Goal: Task Accomplishment & Management: Complete application form

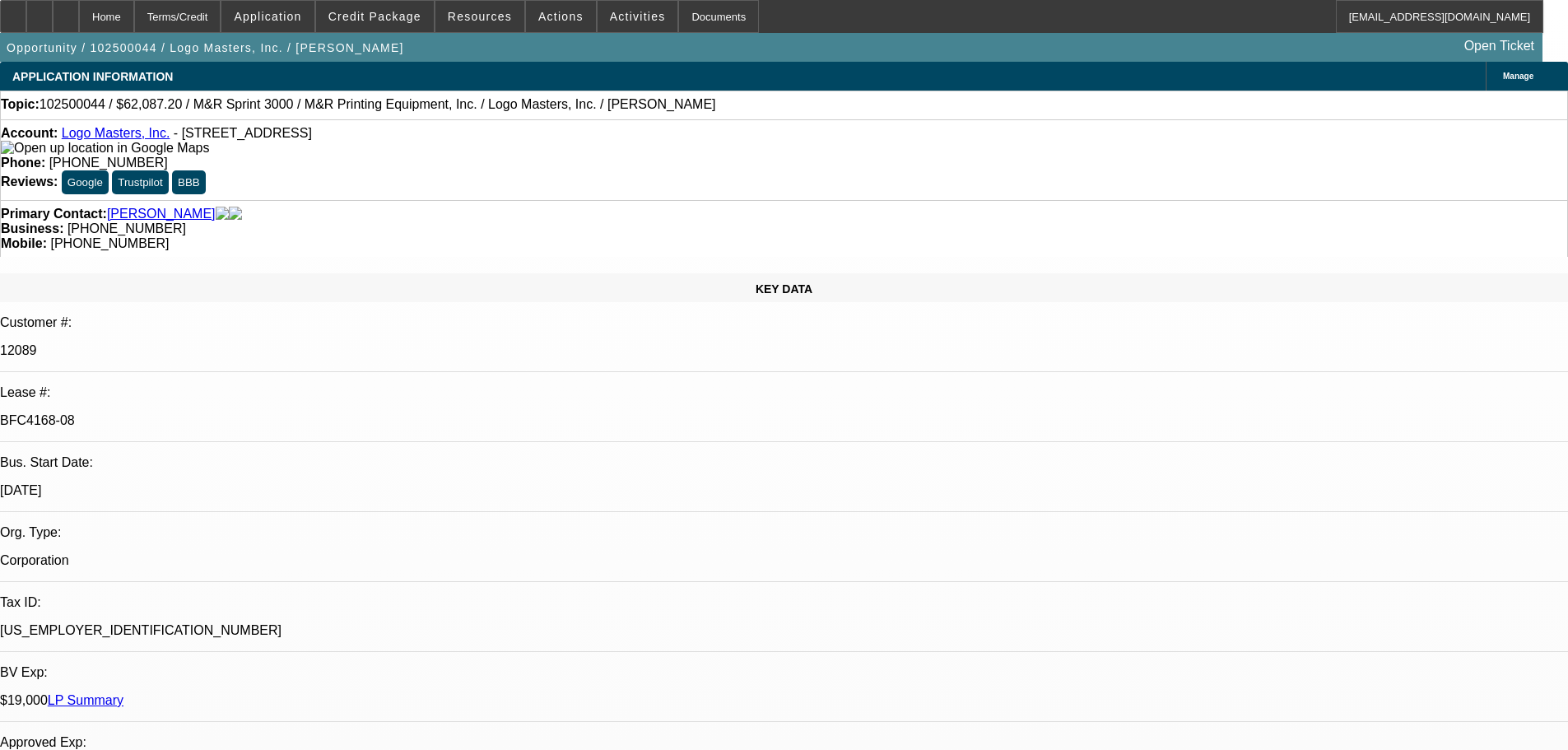
select select "0"
select select "0.1"
select select "4"
select select "0"
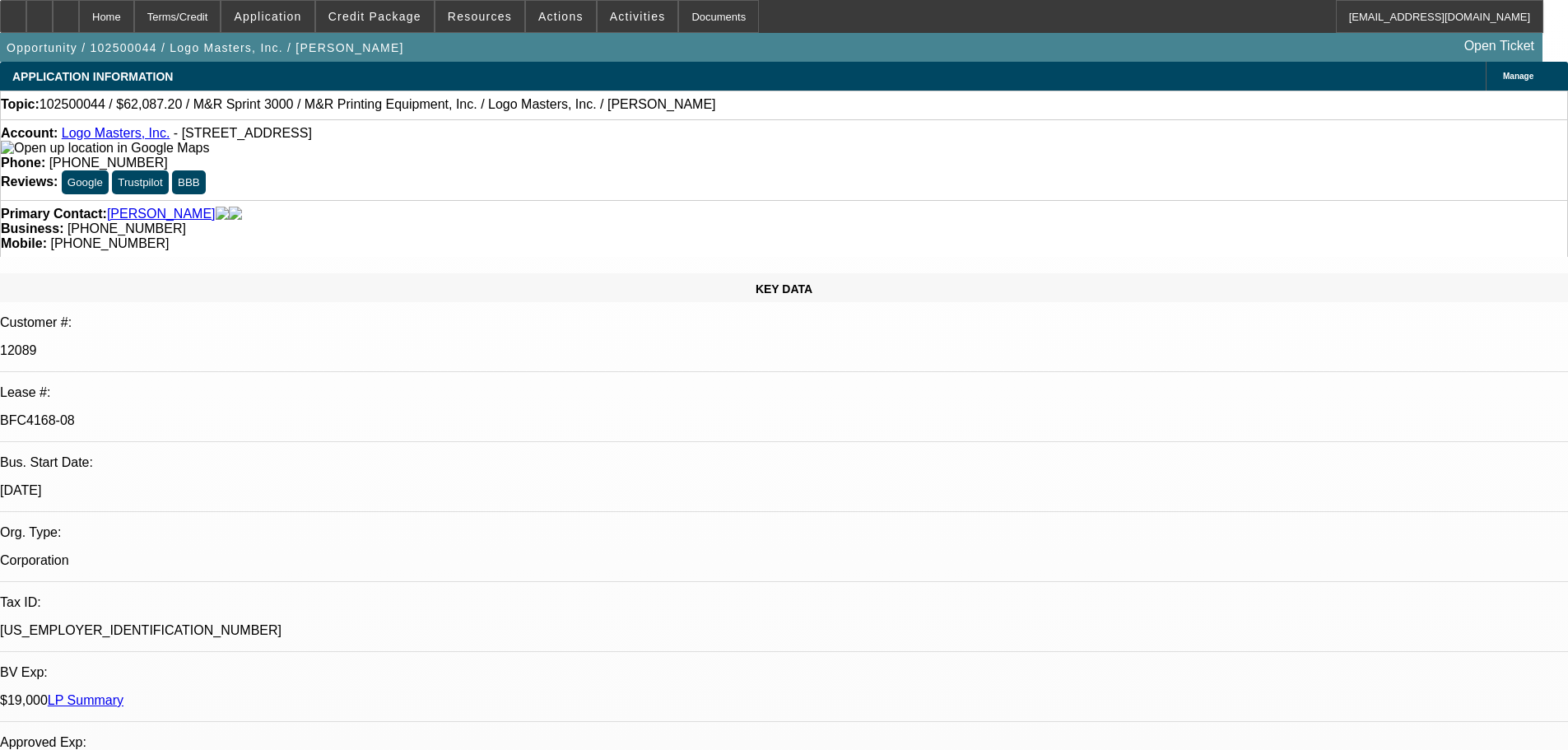
select select "0"
select select "0.1"
select select "4"
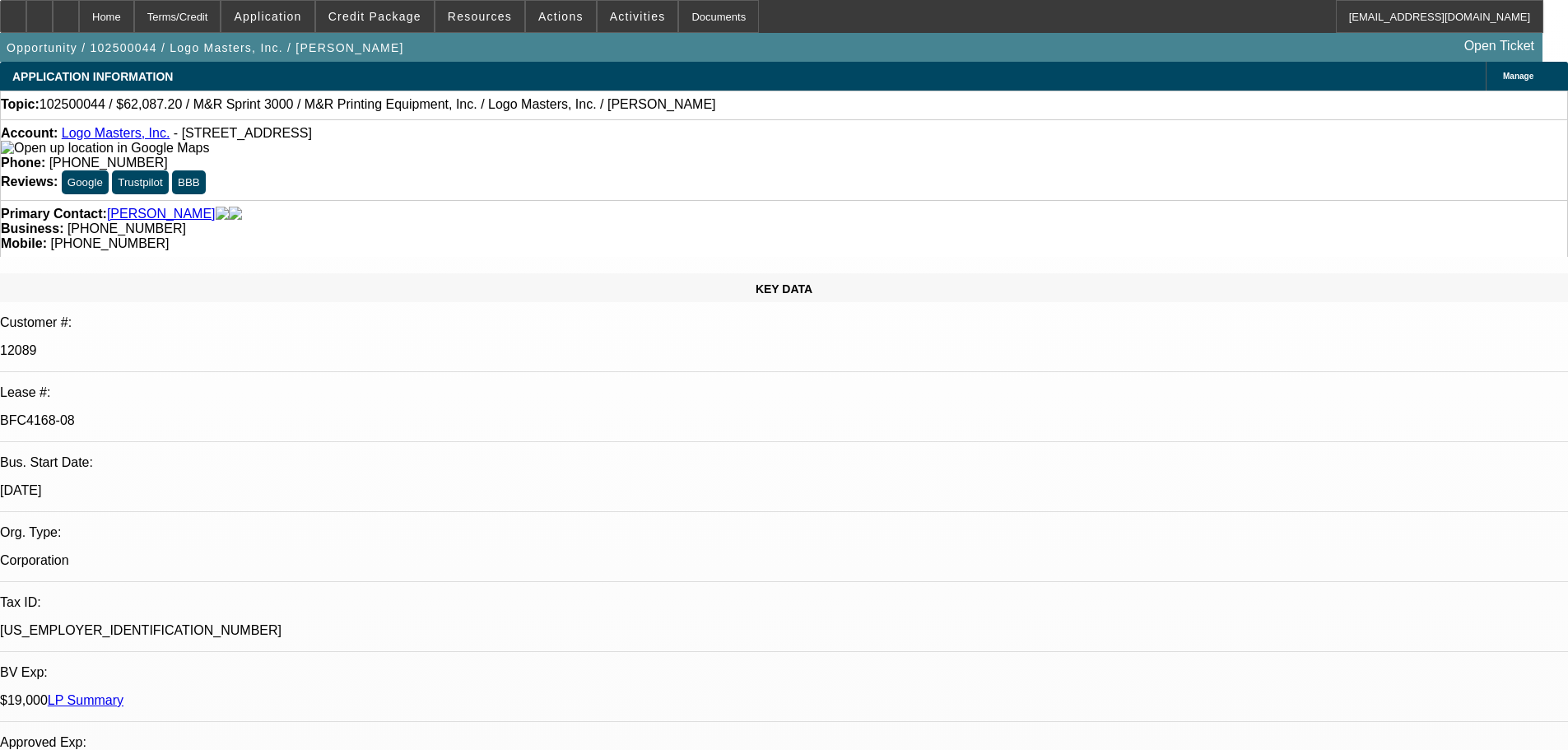
select select "0"
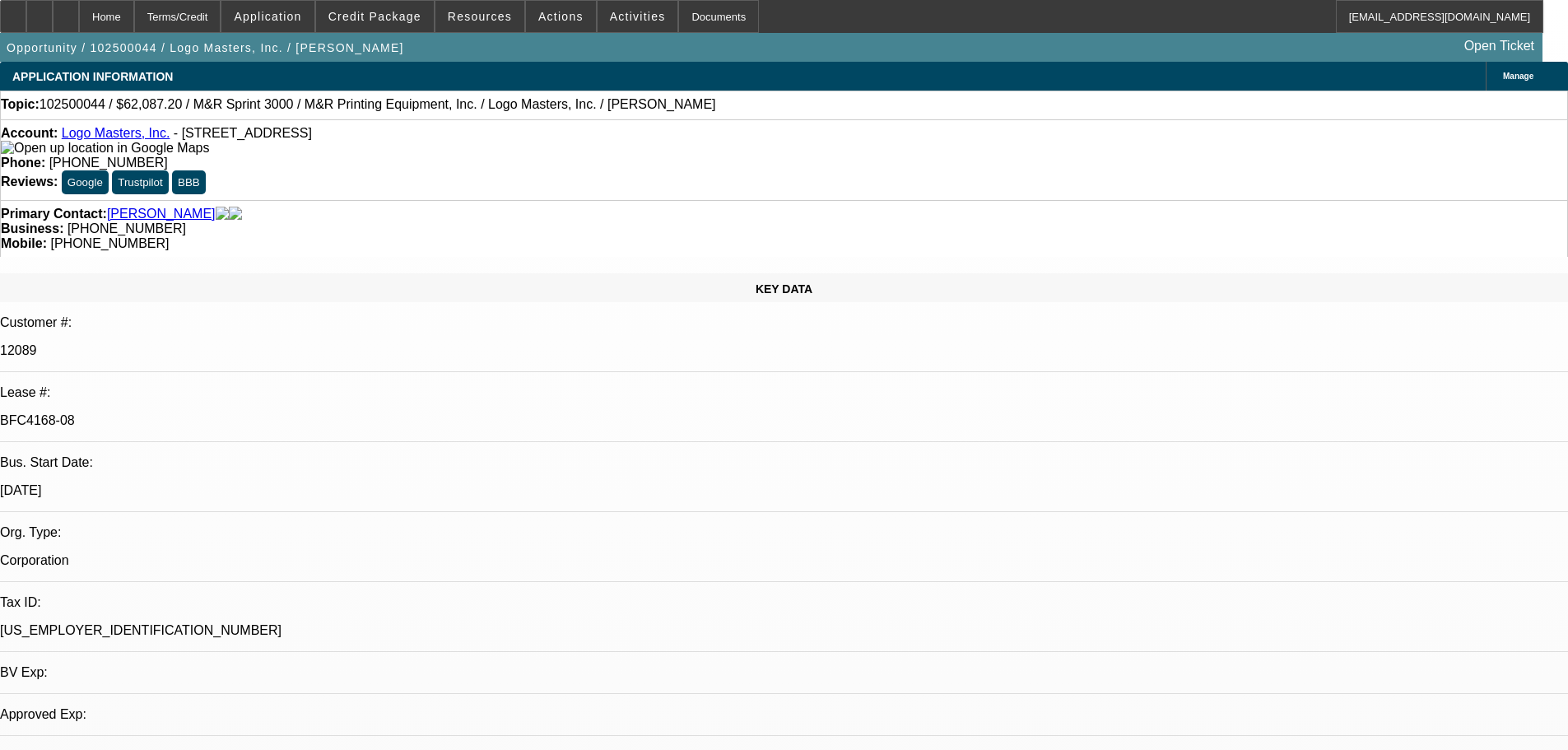
select select "0.1"
select select "4"
select select "0"
select select "0.1"
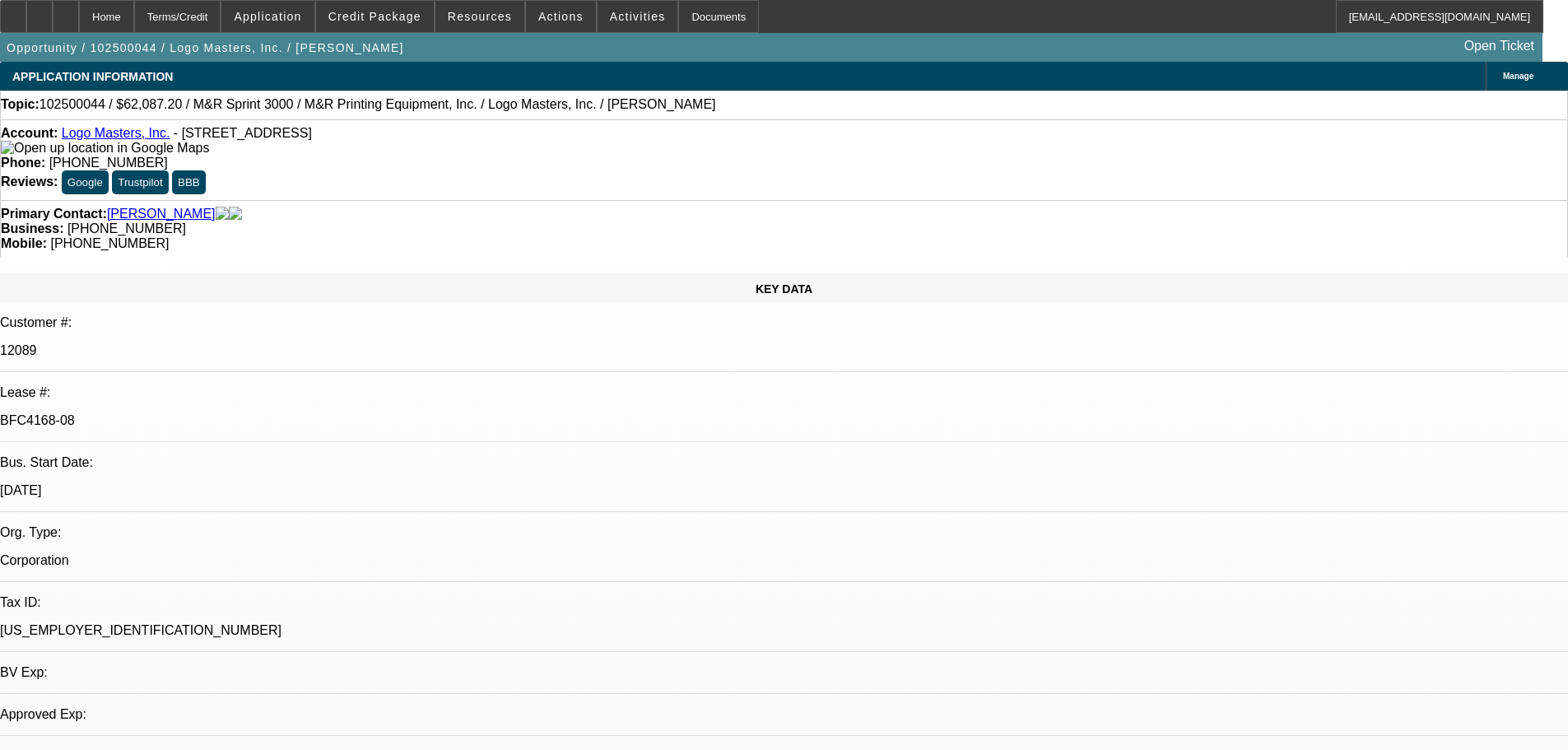
select select "4"
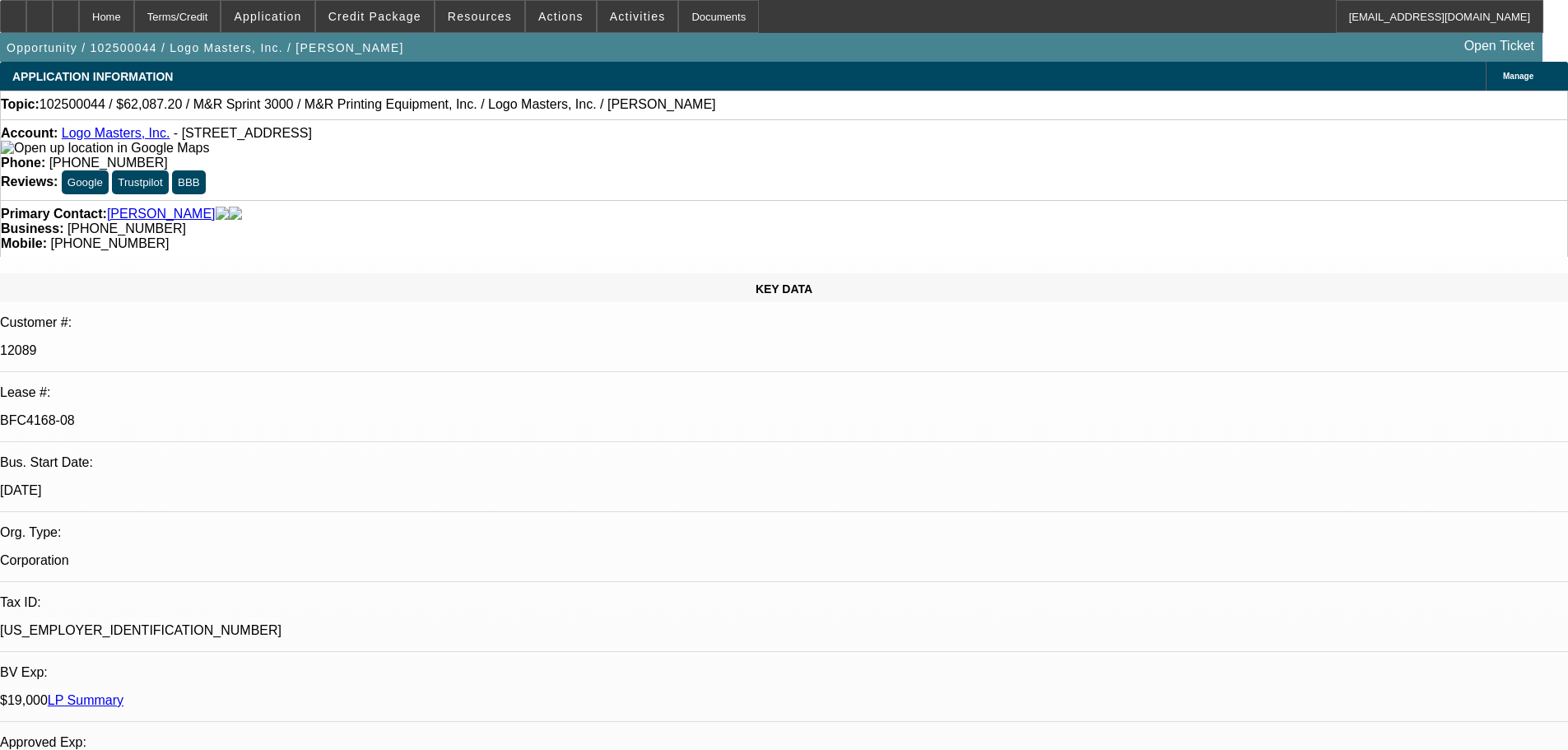
select select "0"
select select "2"
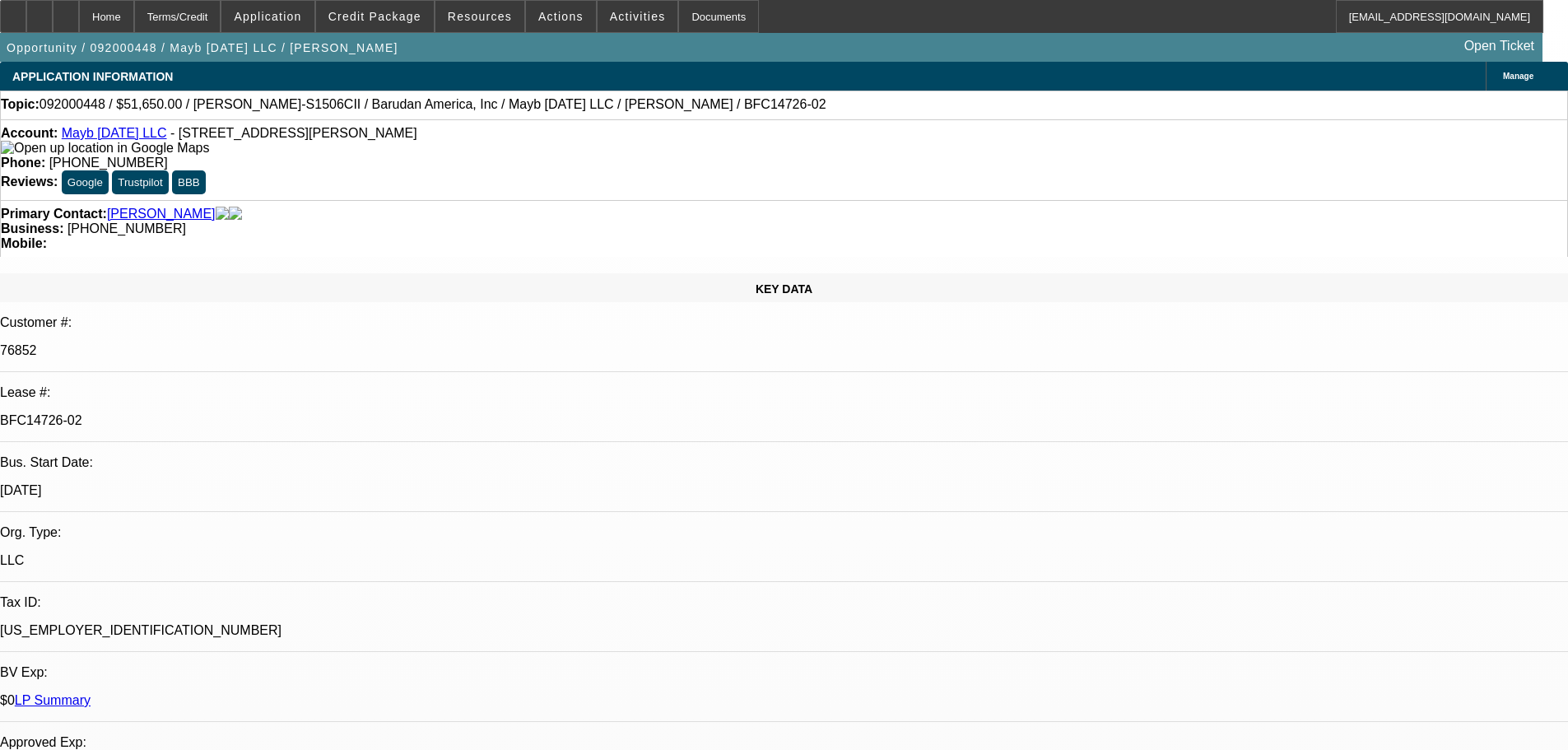
select select "0"
select select "2"
select select "0"
select select "2"
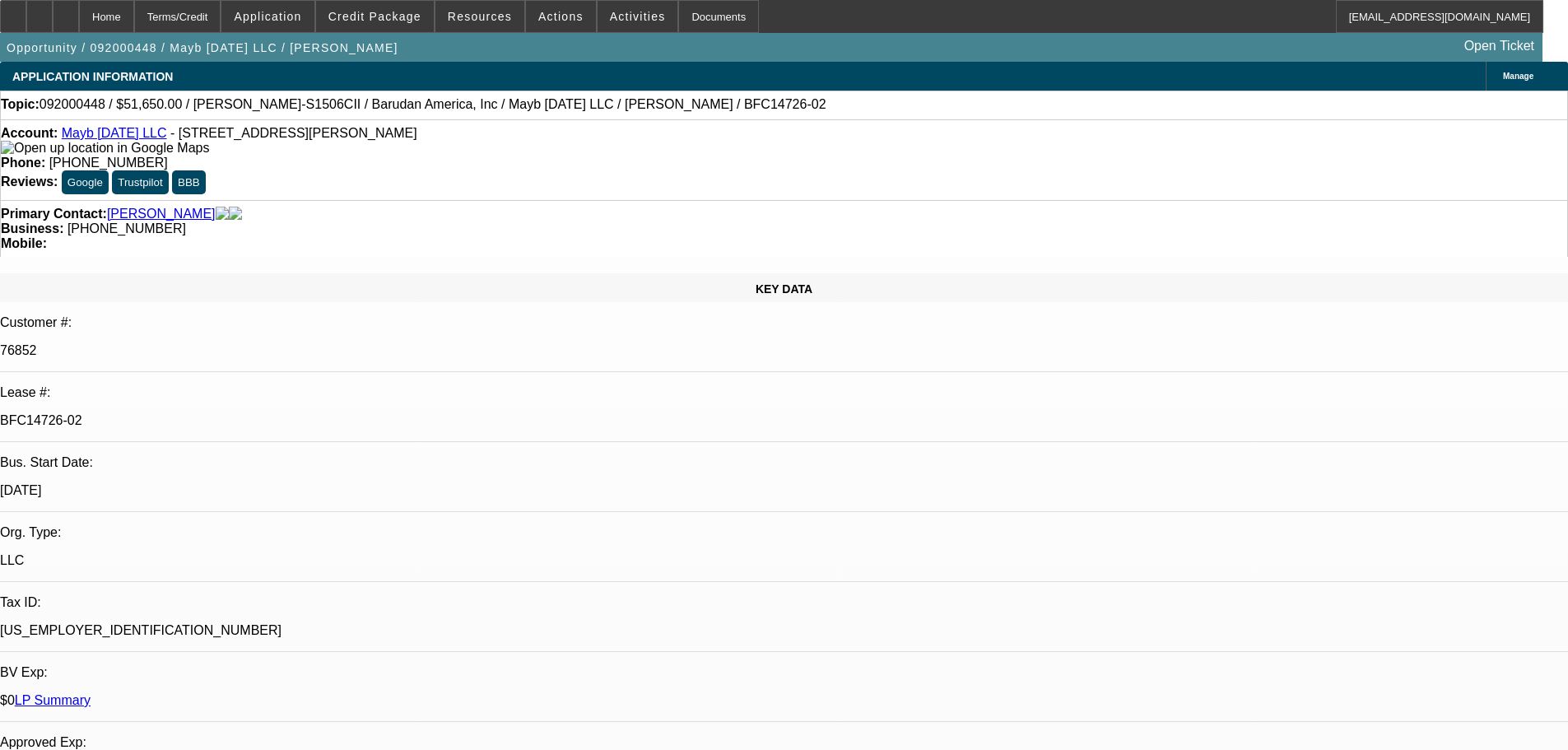
select select "0"
select select "2"
select select "0"
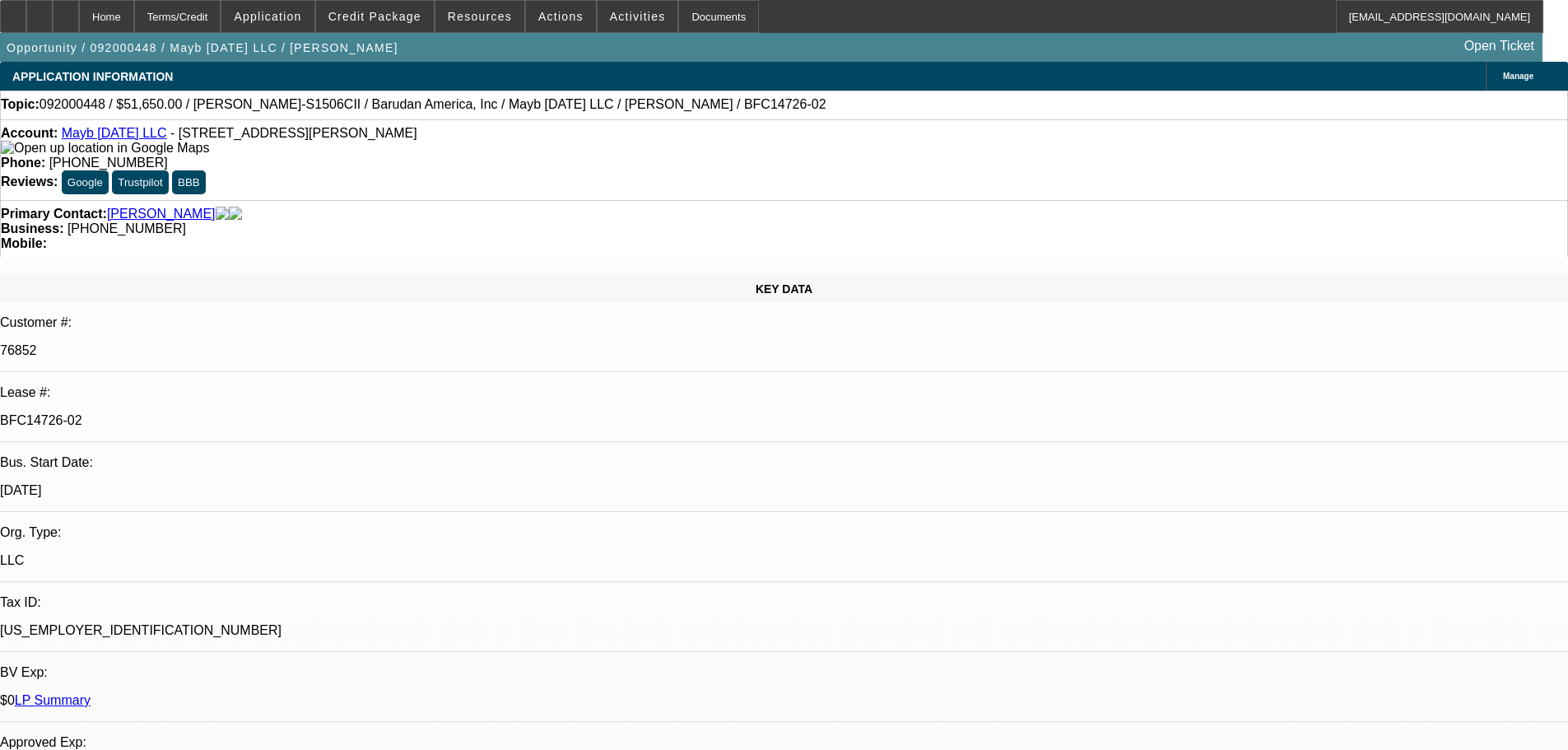
select select "0"
select select "2"
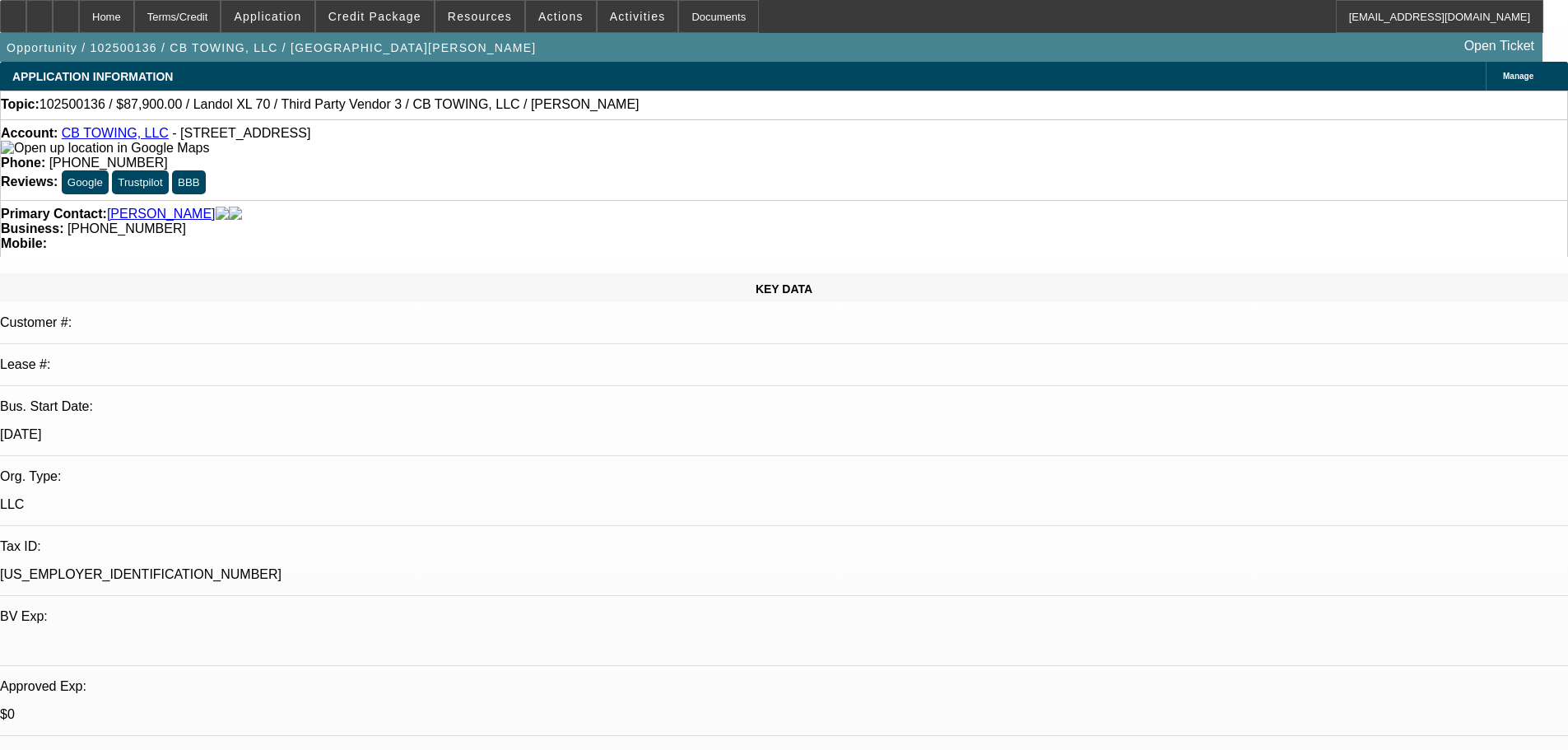
select select "0"
select select "6"
select select "0"
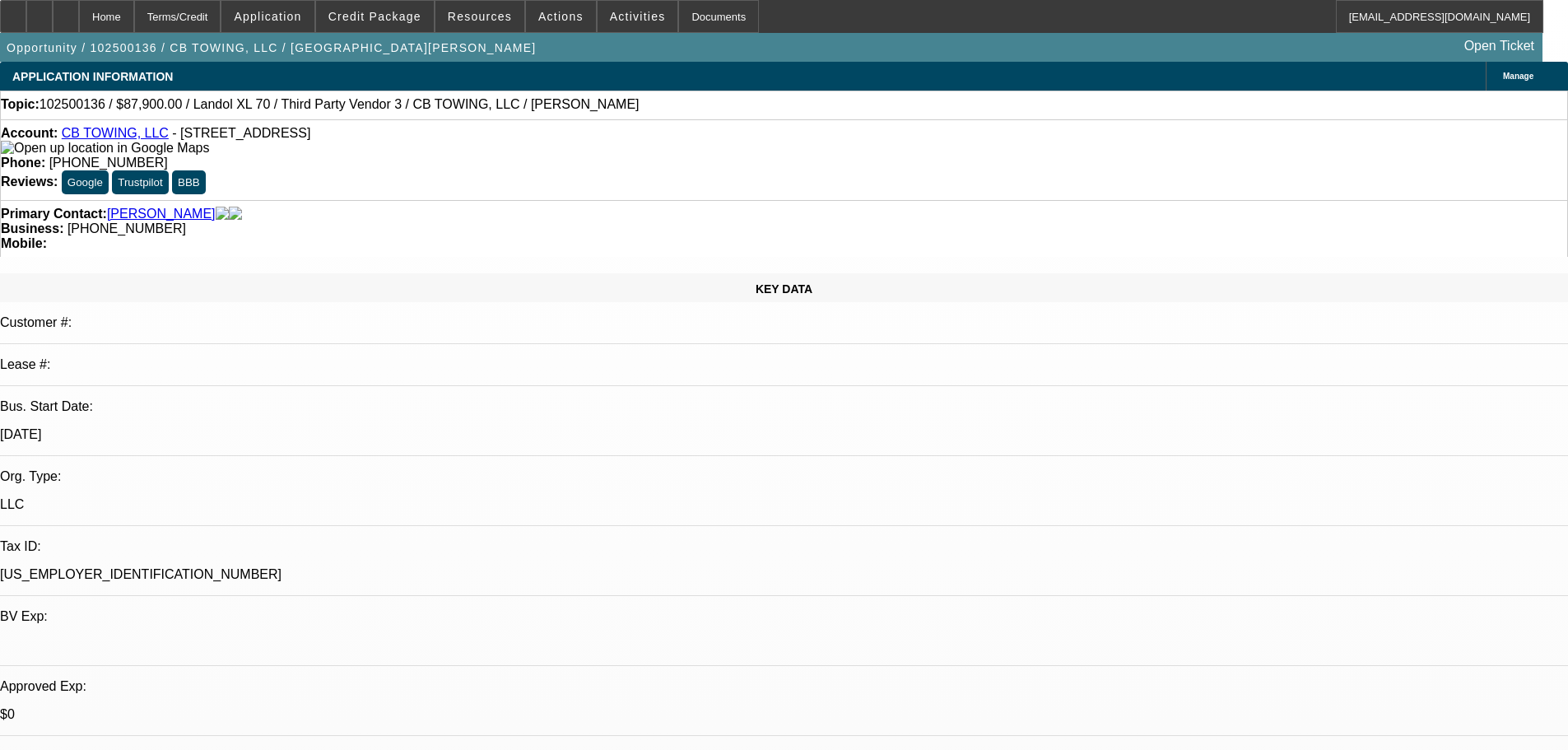
select select "0"
select select "6"
select select "0"
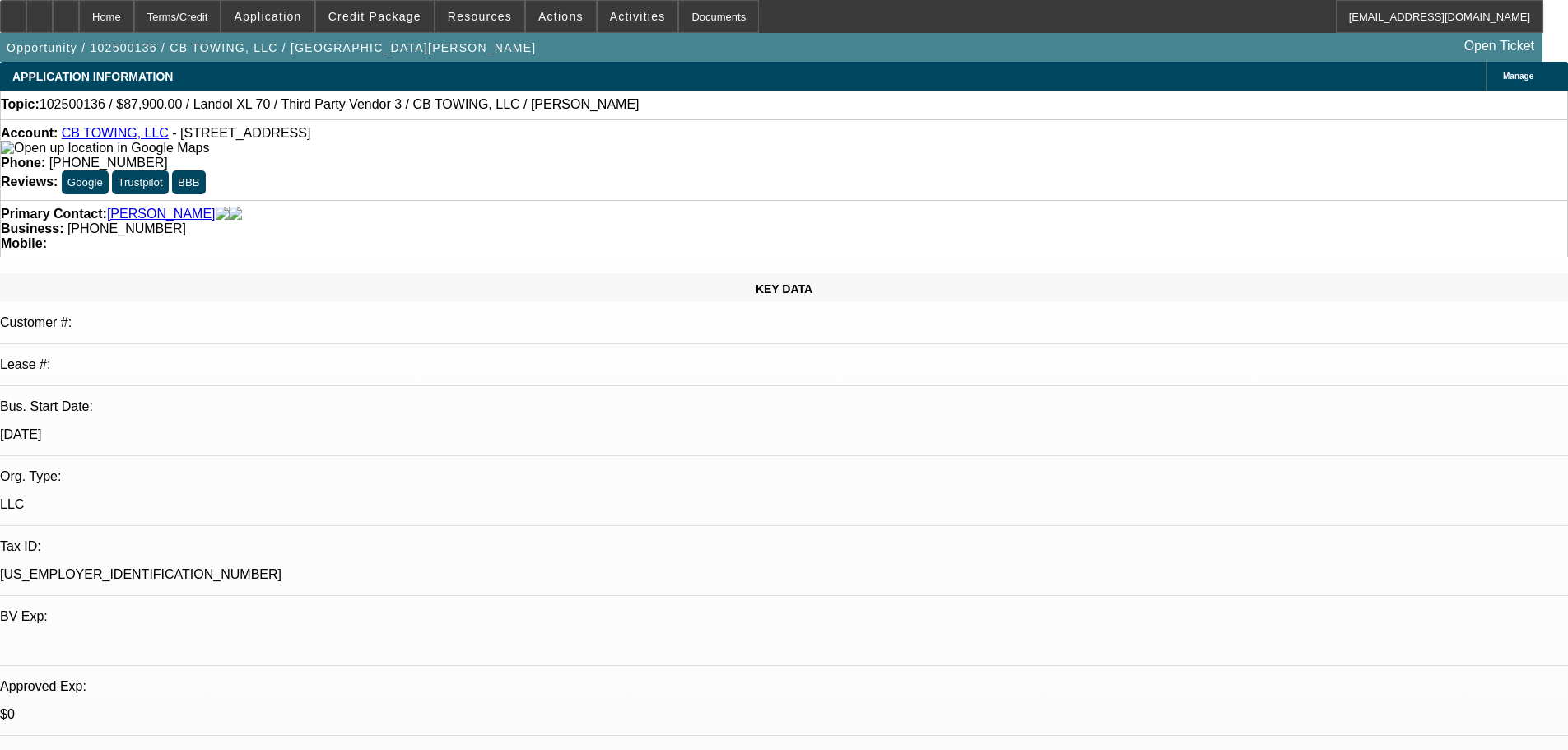
select select "0"
select select "6"
click at [390, 24] on span at bounding box center [375, 16] width 117 height 39
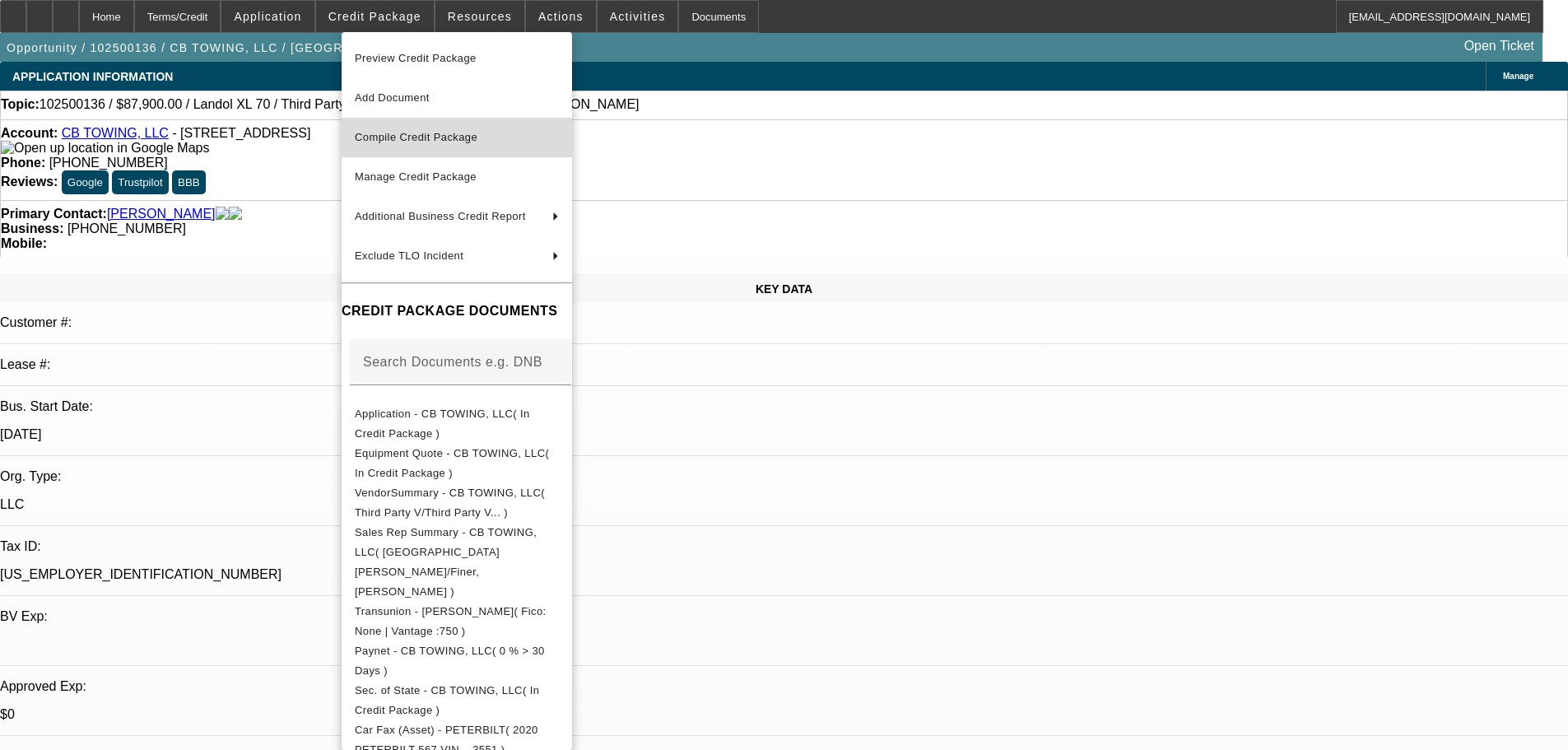
click at [421, 133] on span "Compile Credit Package" at bounding box center [415, 137] width 122 height 12
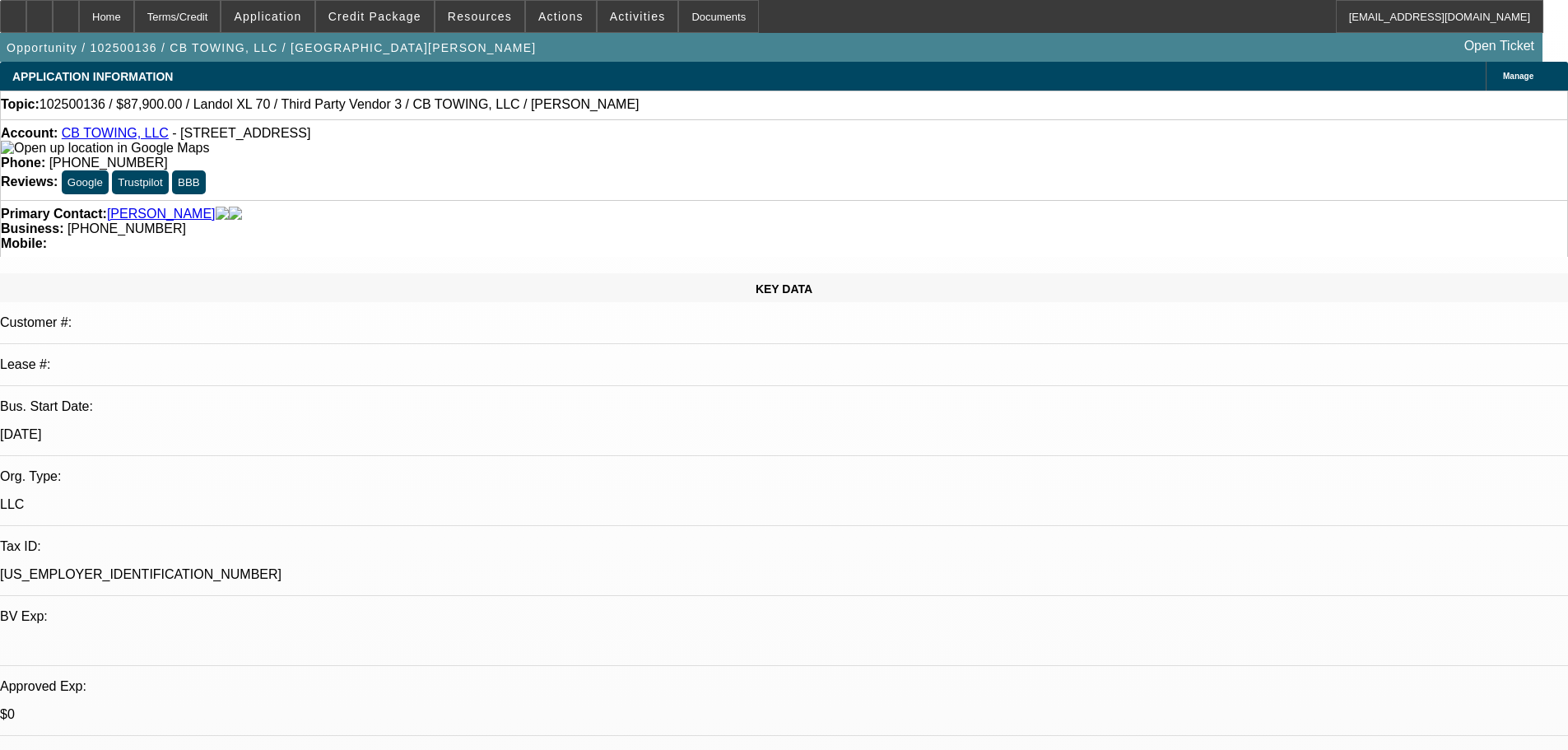
select select "0"
select select "6"
select select "0"
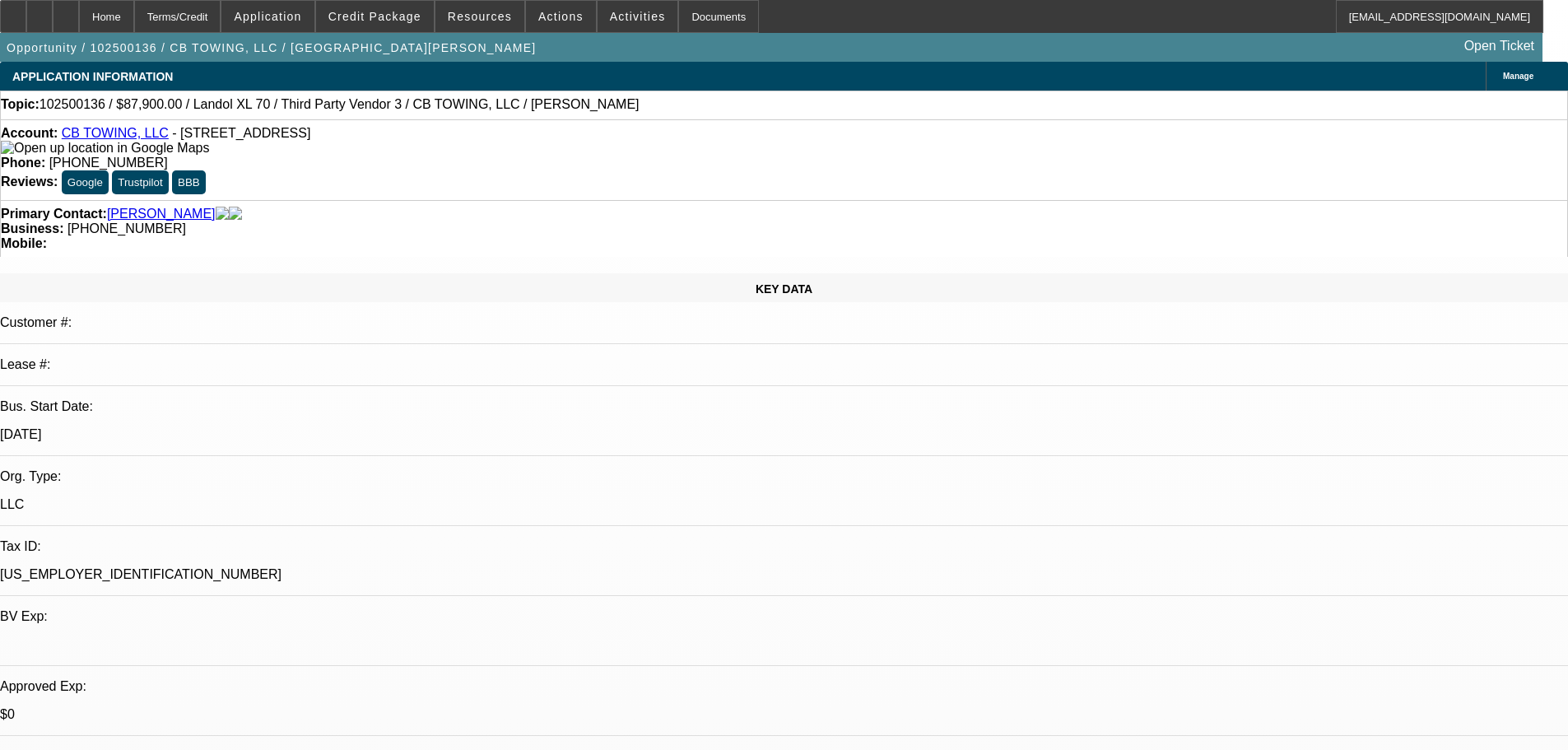
select select "0"
select select "6"
select select "0"
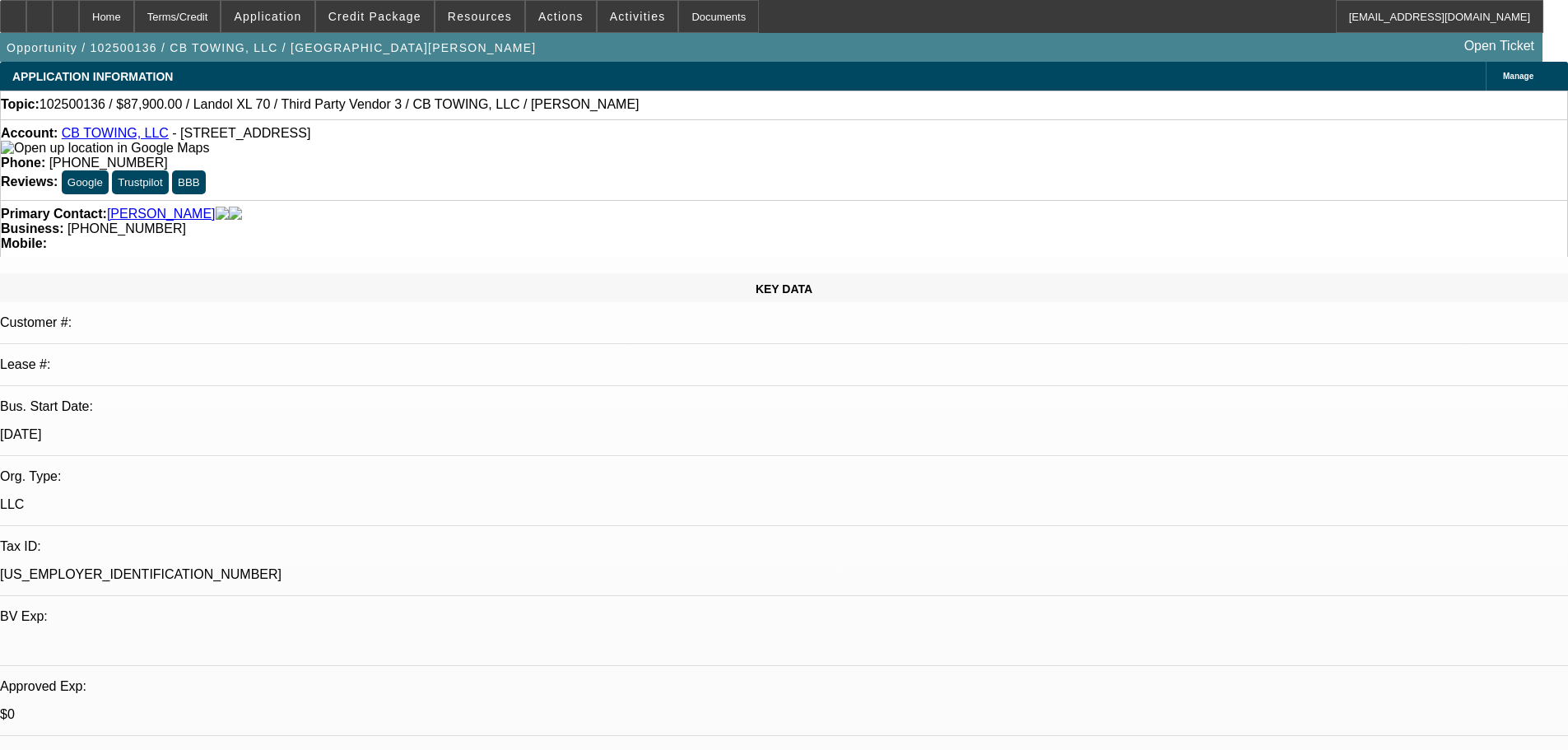
select select "0"
select select "6"
click at [417, 24] on span at bounding box center [375, 16] width 117 height 39
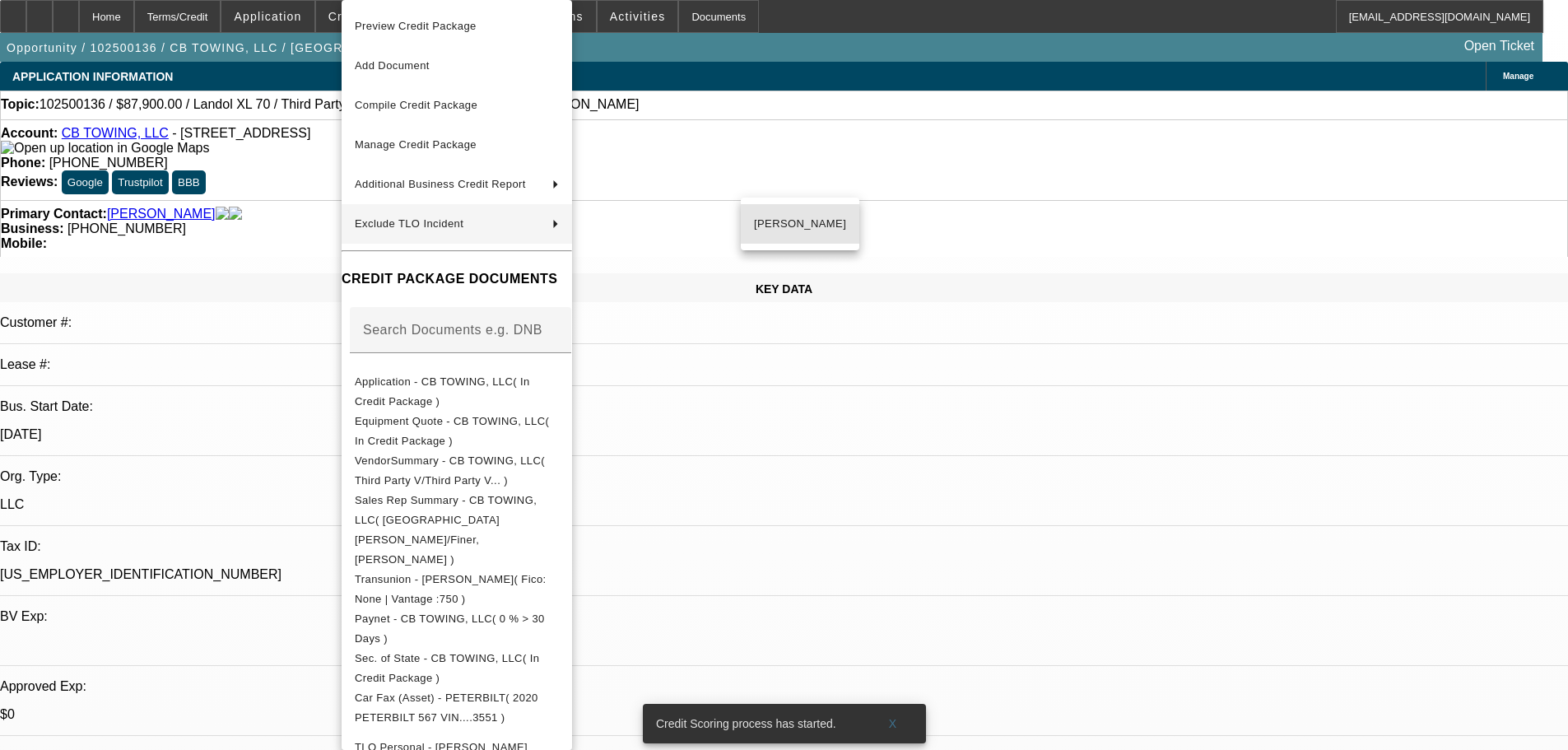
click at [792, 226] on span "Joshua Hoppstadter" at bounding box center [800, 224] width 92 height 20
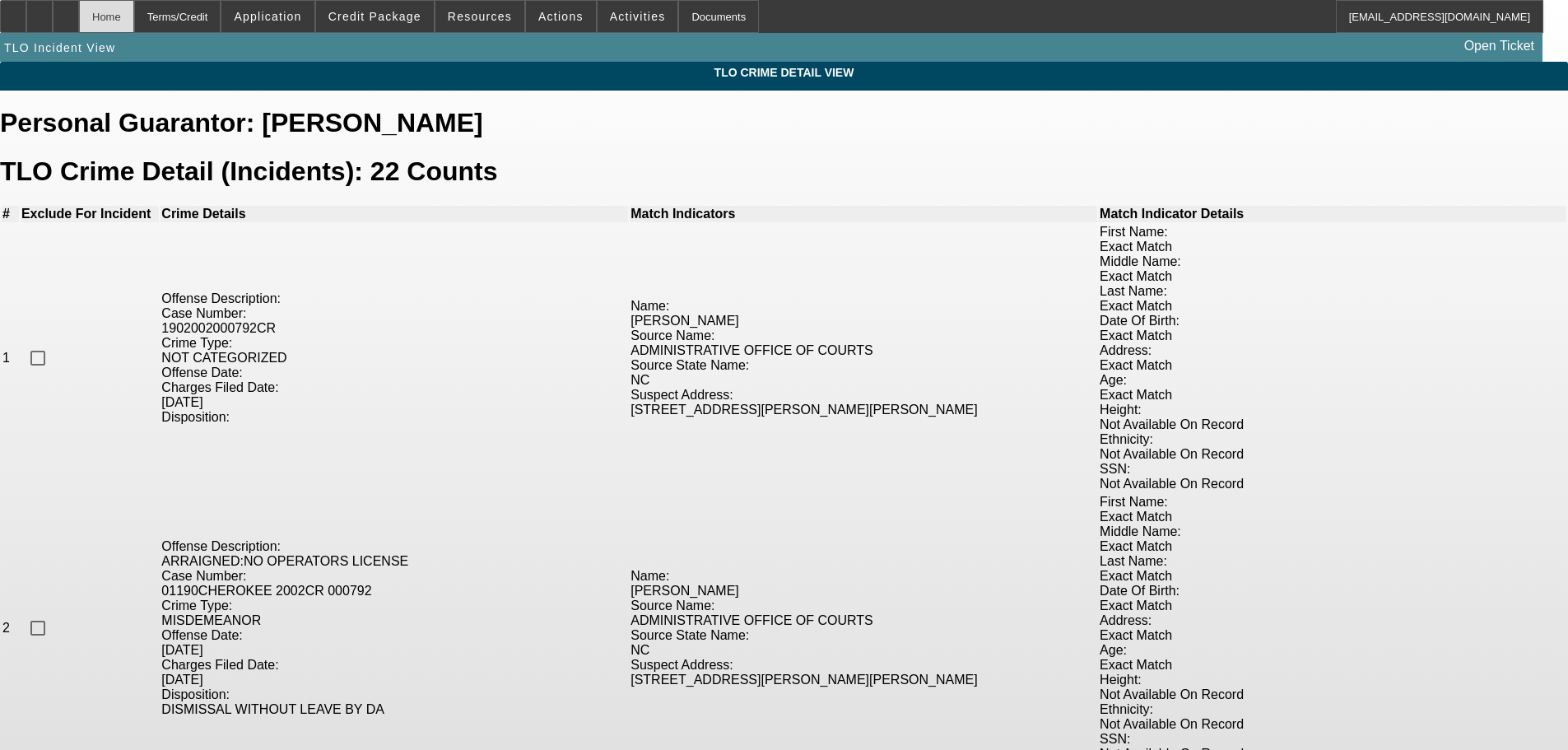
click at [134, 22] on div "Home" at bounding box center [107, 17] width 55 height 33
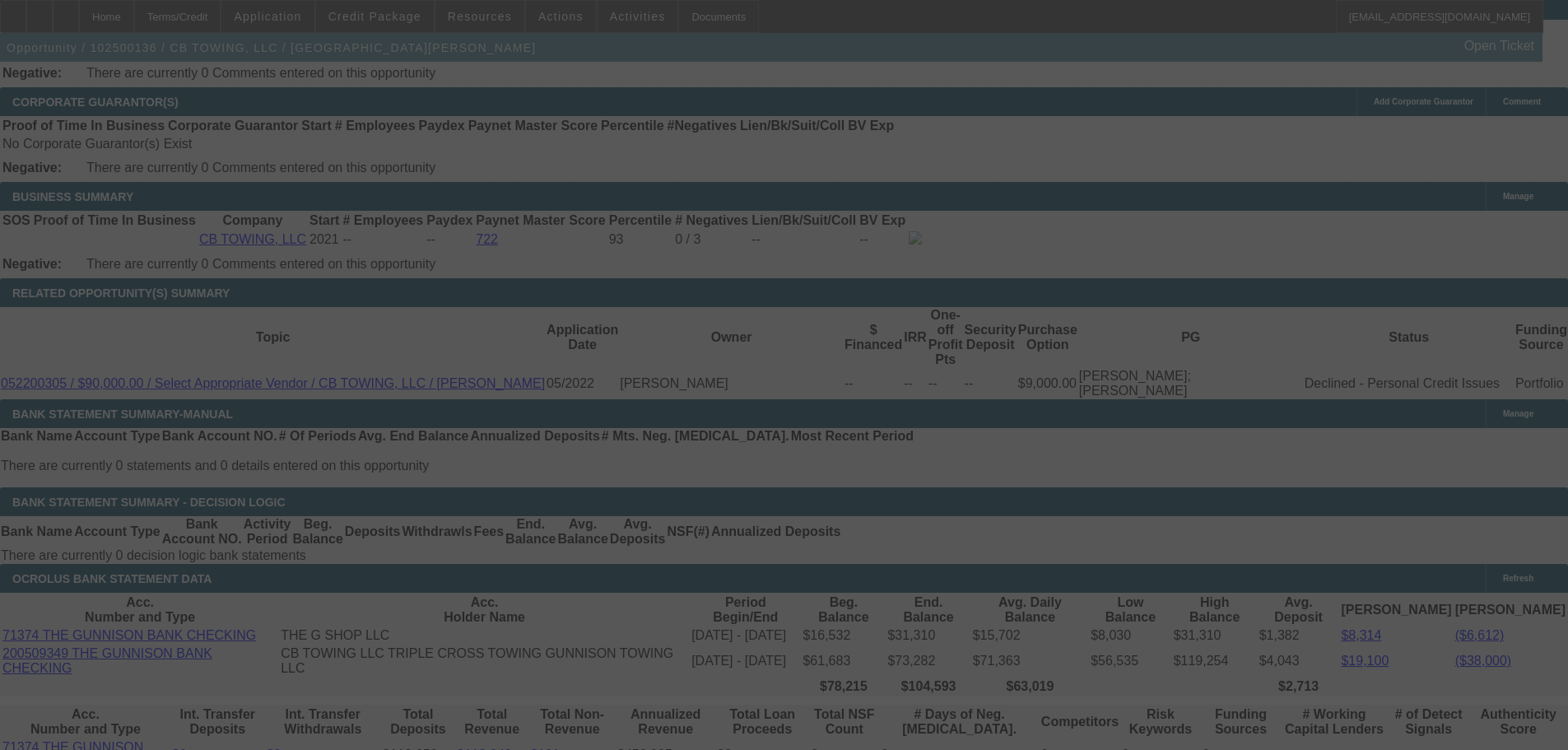
scroll to position [2533, 0]
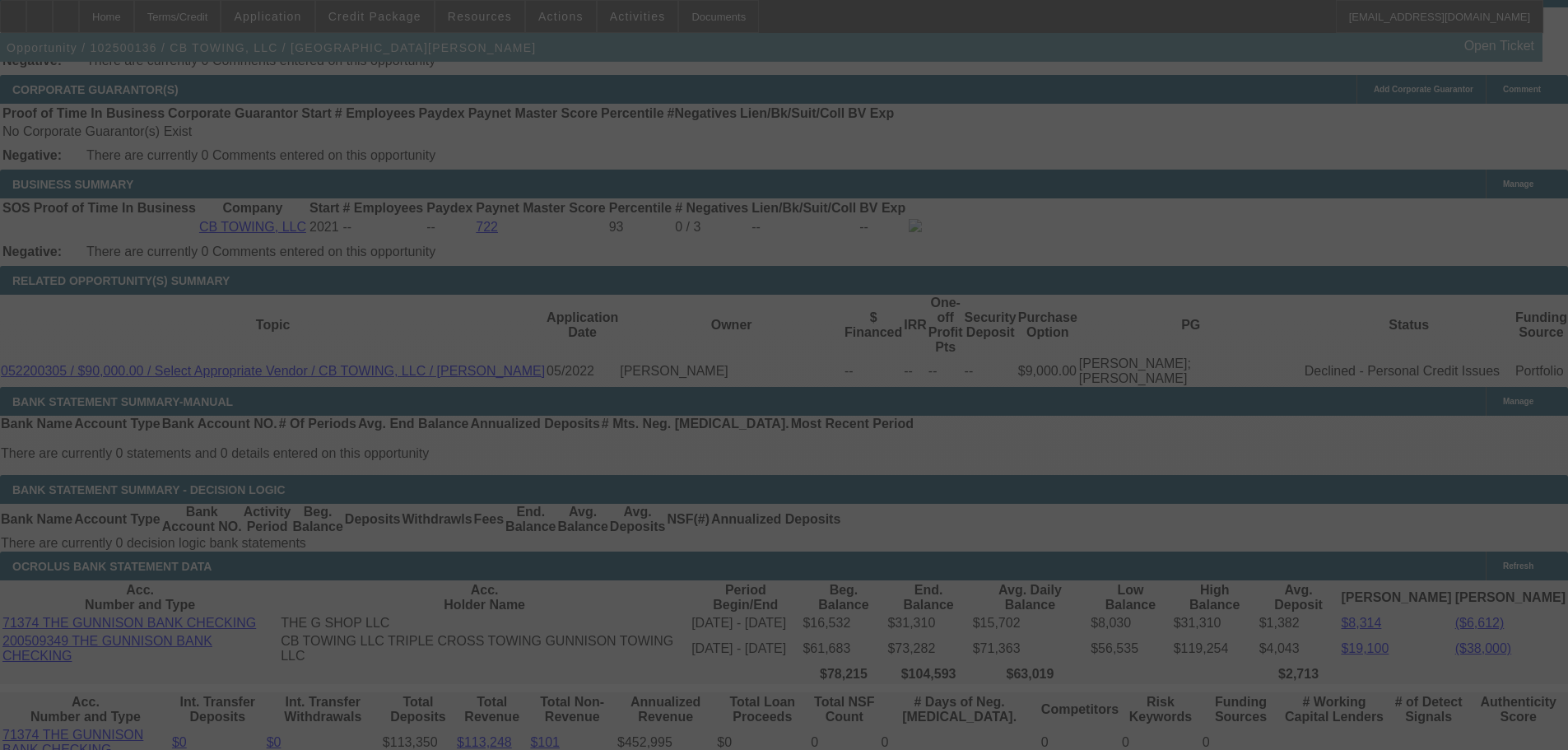
select select "0"
select select "6"
select select "0"
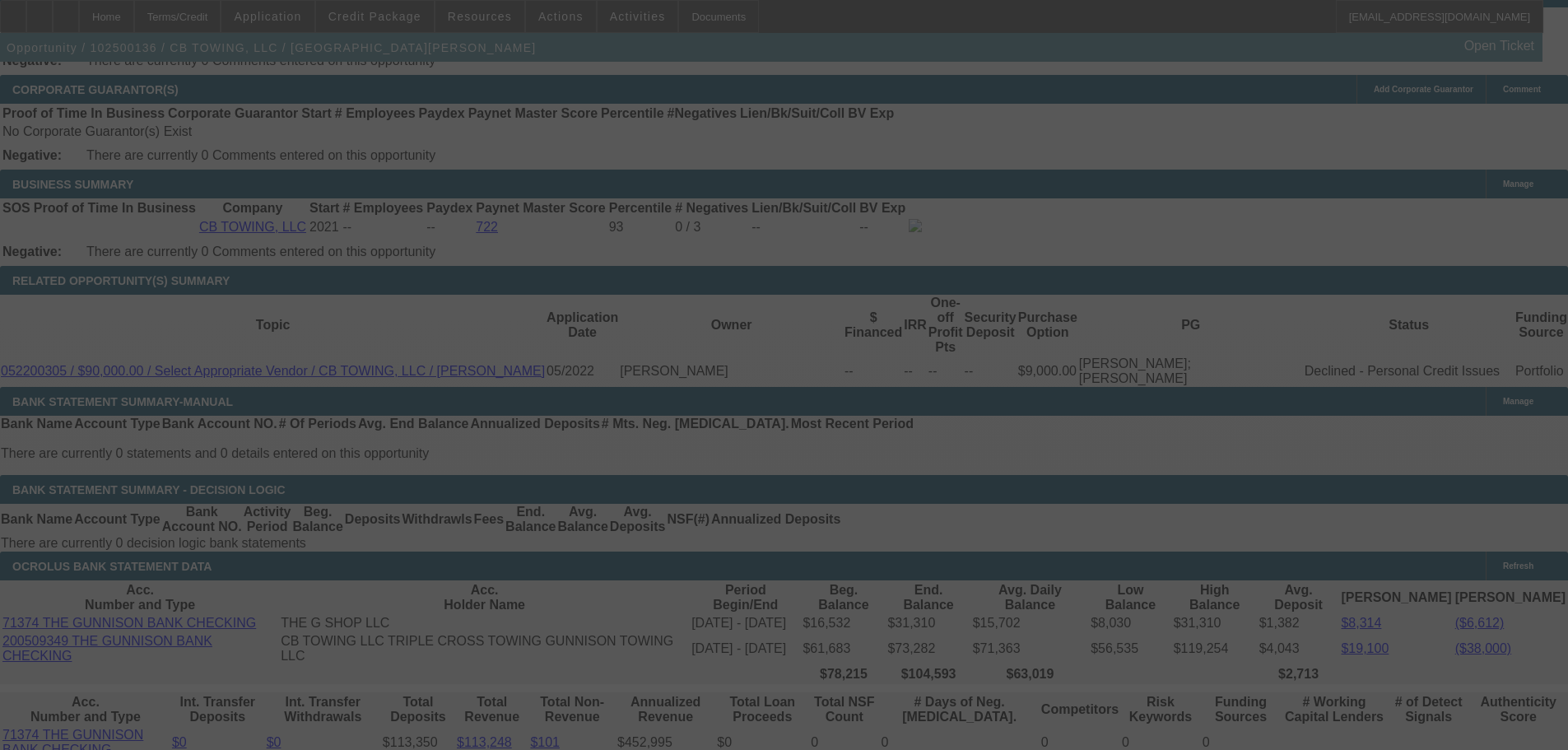
select select "0"
select select "6"
select select "0"
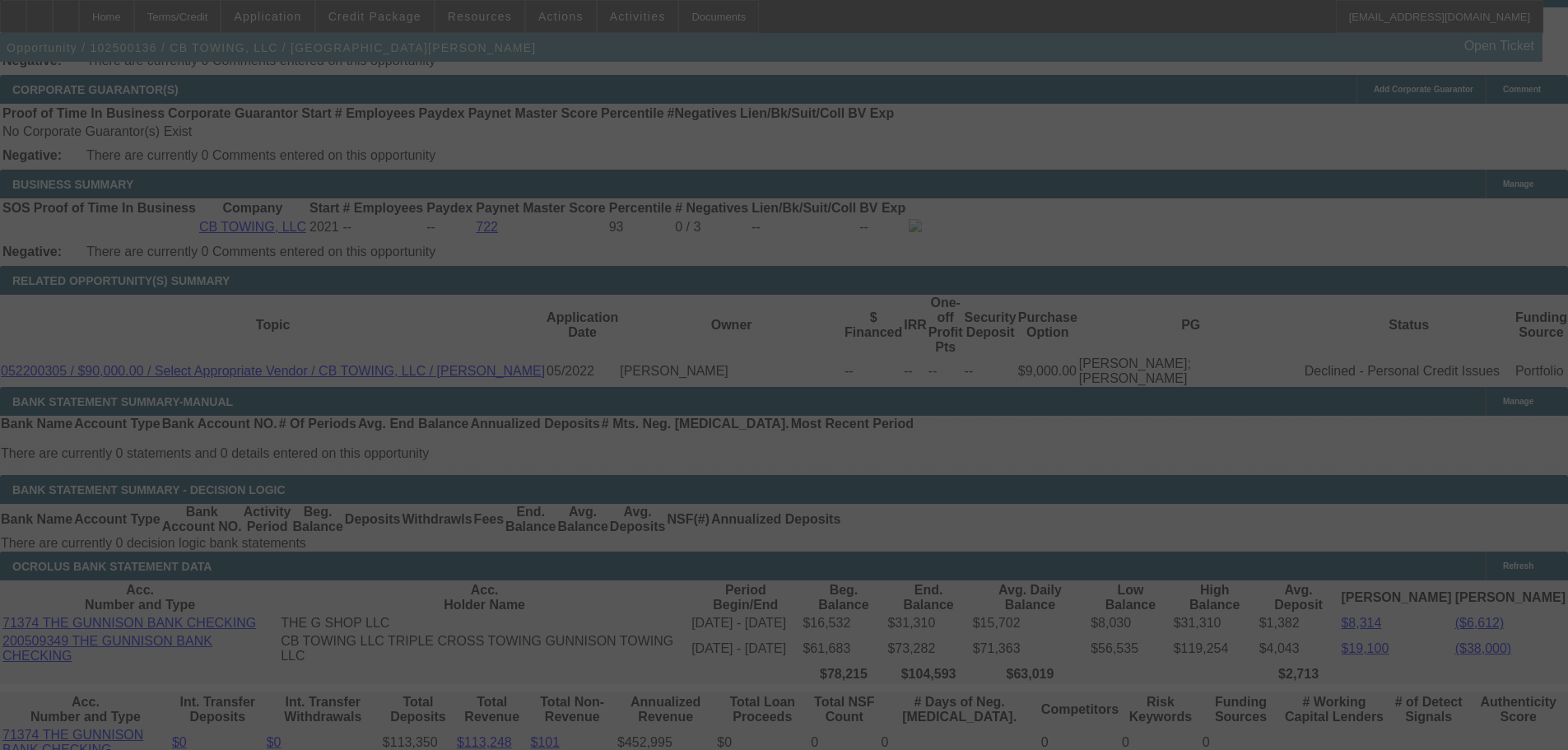
select select "0"
select select "6"
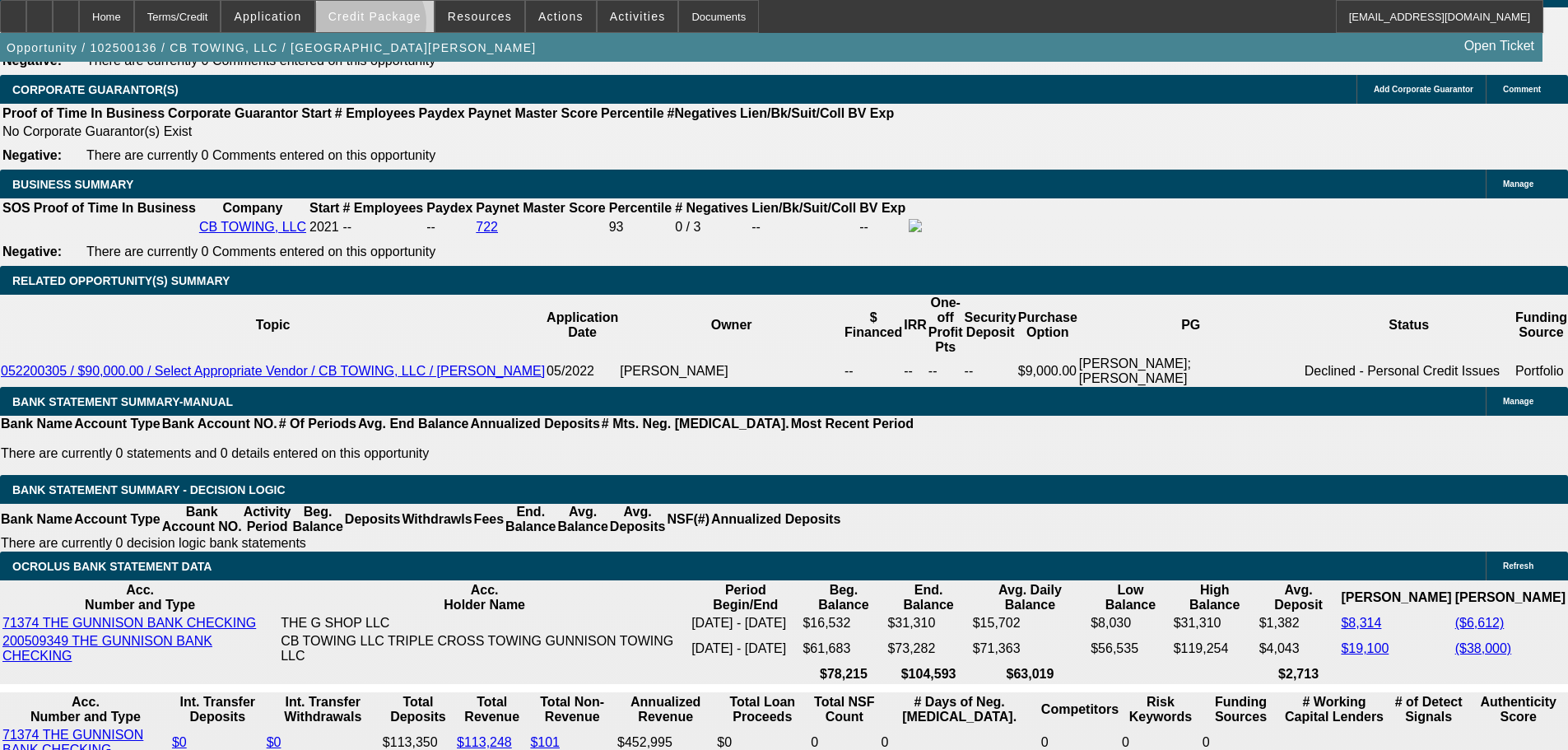
click at [395, 27] on span at bounding box center [375, 16] width 117 height 39
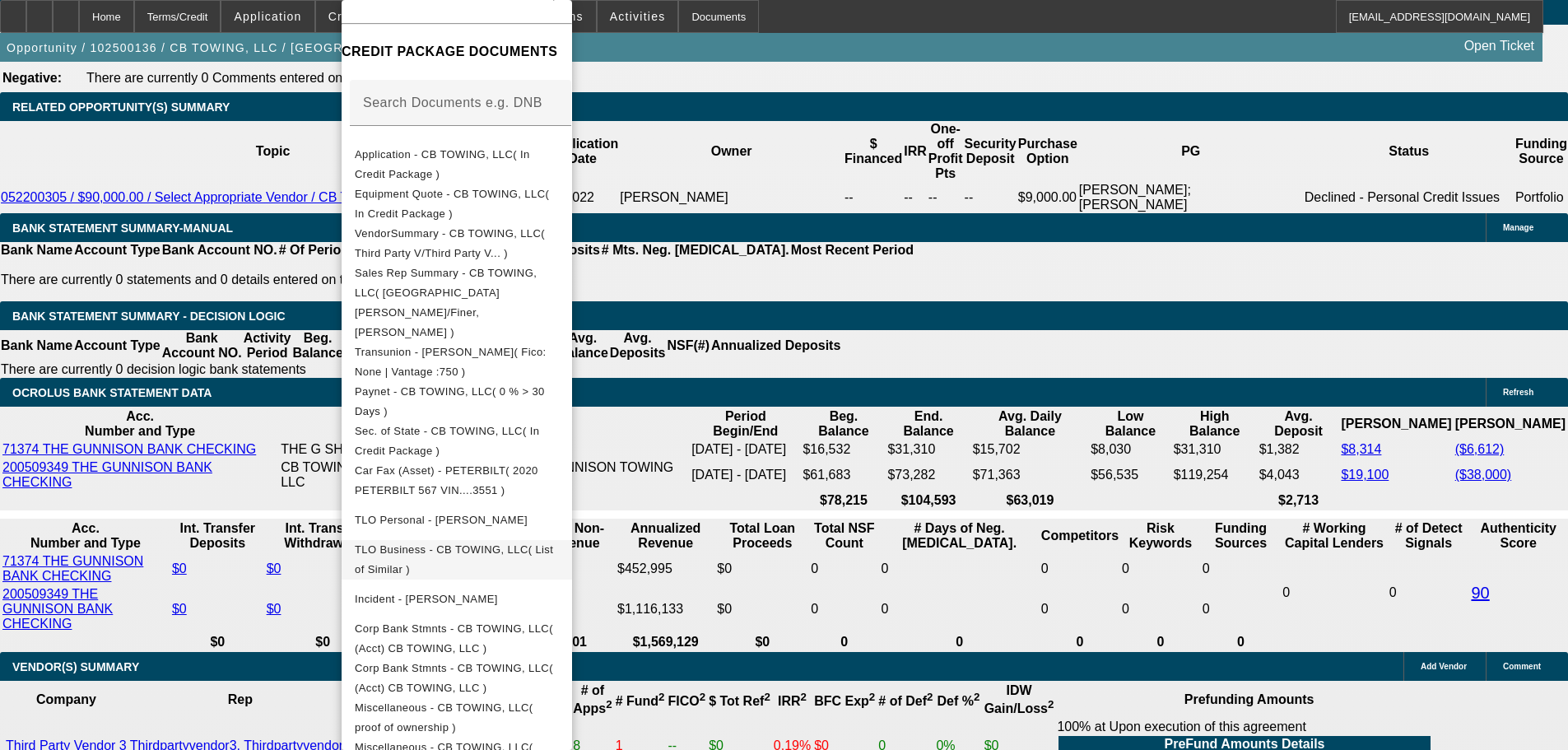
scroll to position [228, 0]
click at [533, 740] on span "Miscellaneous - CB TOWING, LLC( Equipment Lease Approval )" at bounding box center [444, 756] width 179 height 32
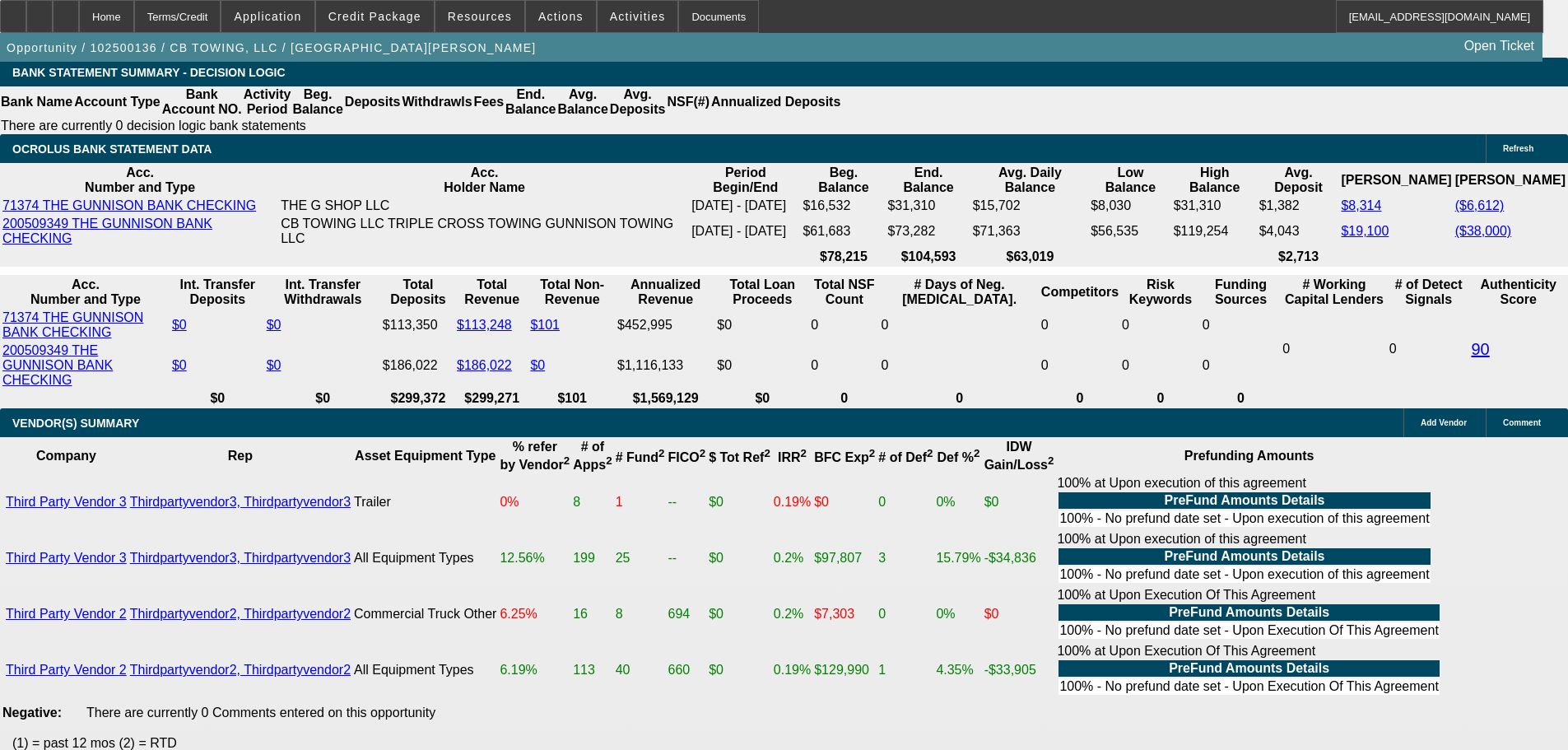
scroll to position [2954, 0]
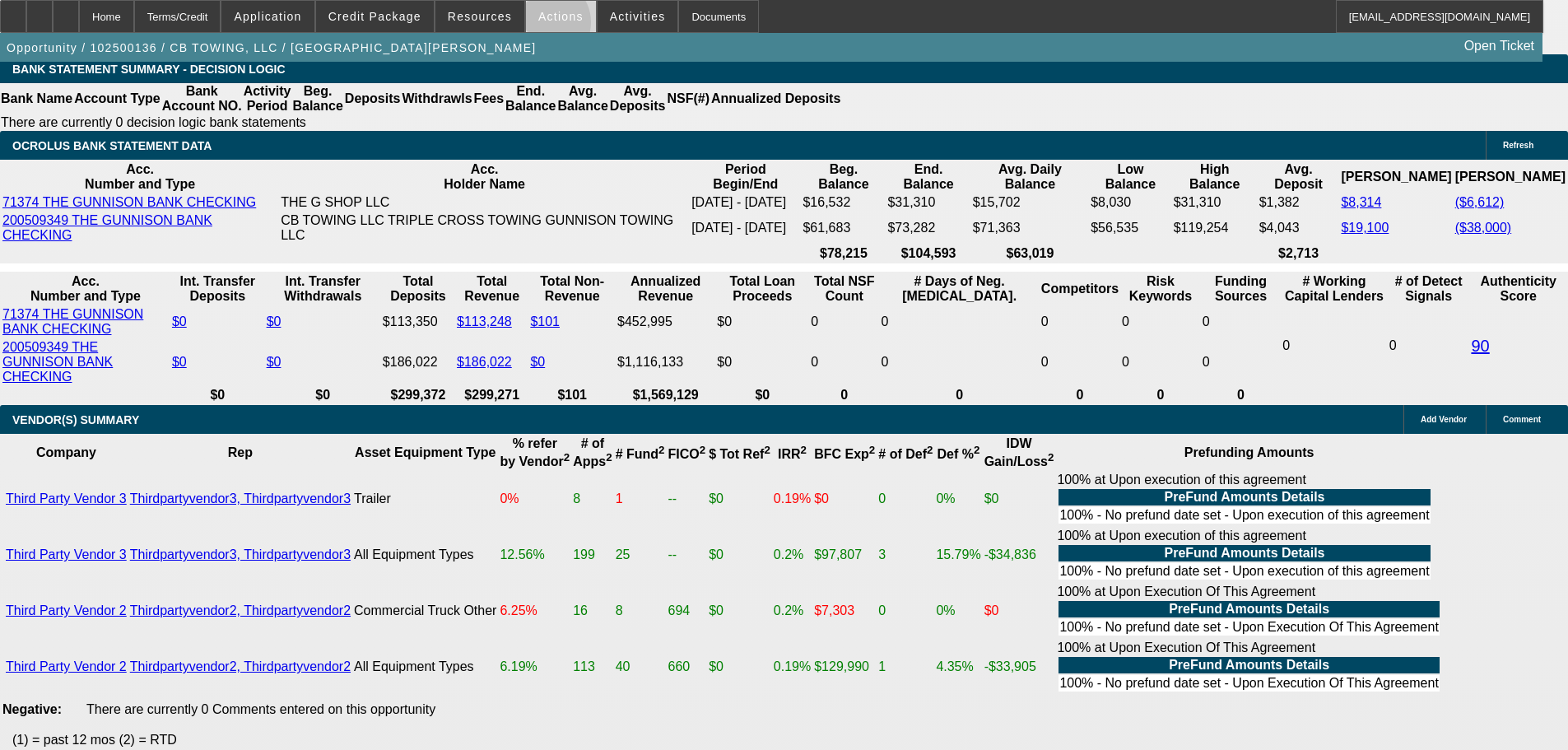
click at [538, 27] on span at bounding box center [561, 16] width 70 height 39
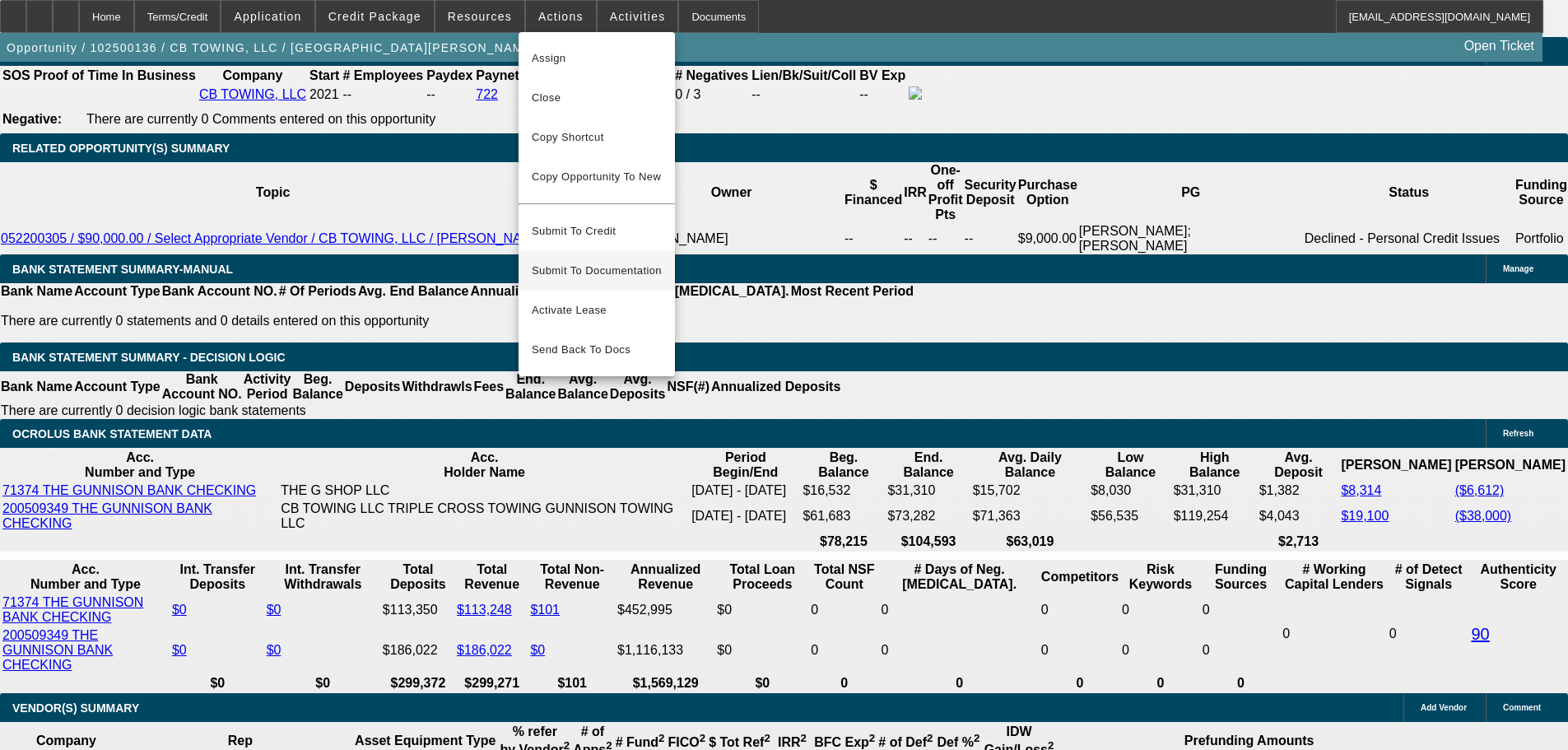
scroll to position [2460, 0]
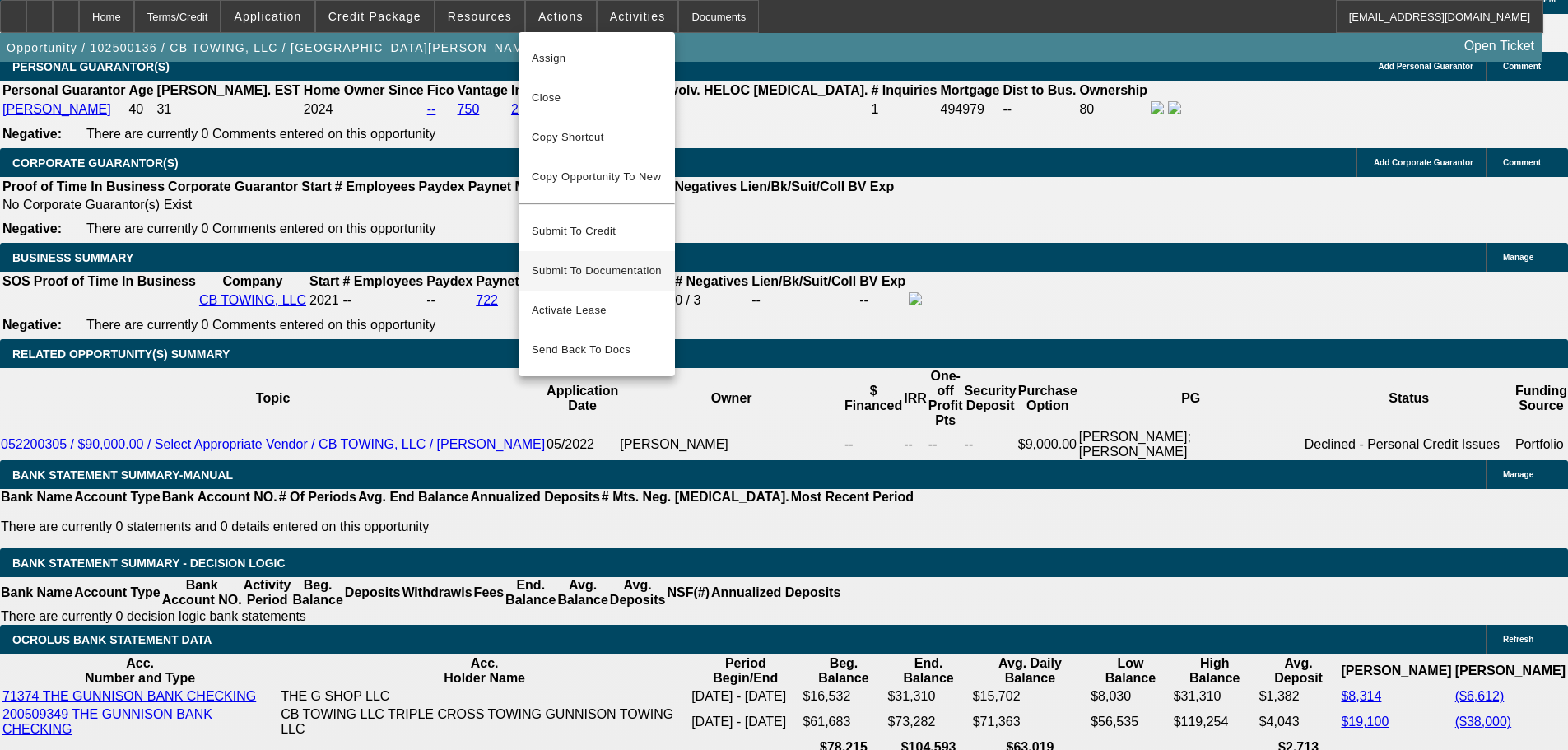
click at [613, 261] on span "Submit To Documentation" at bounding box center [597, 271] width 130 height 20
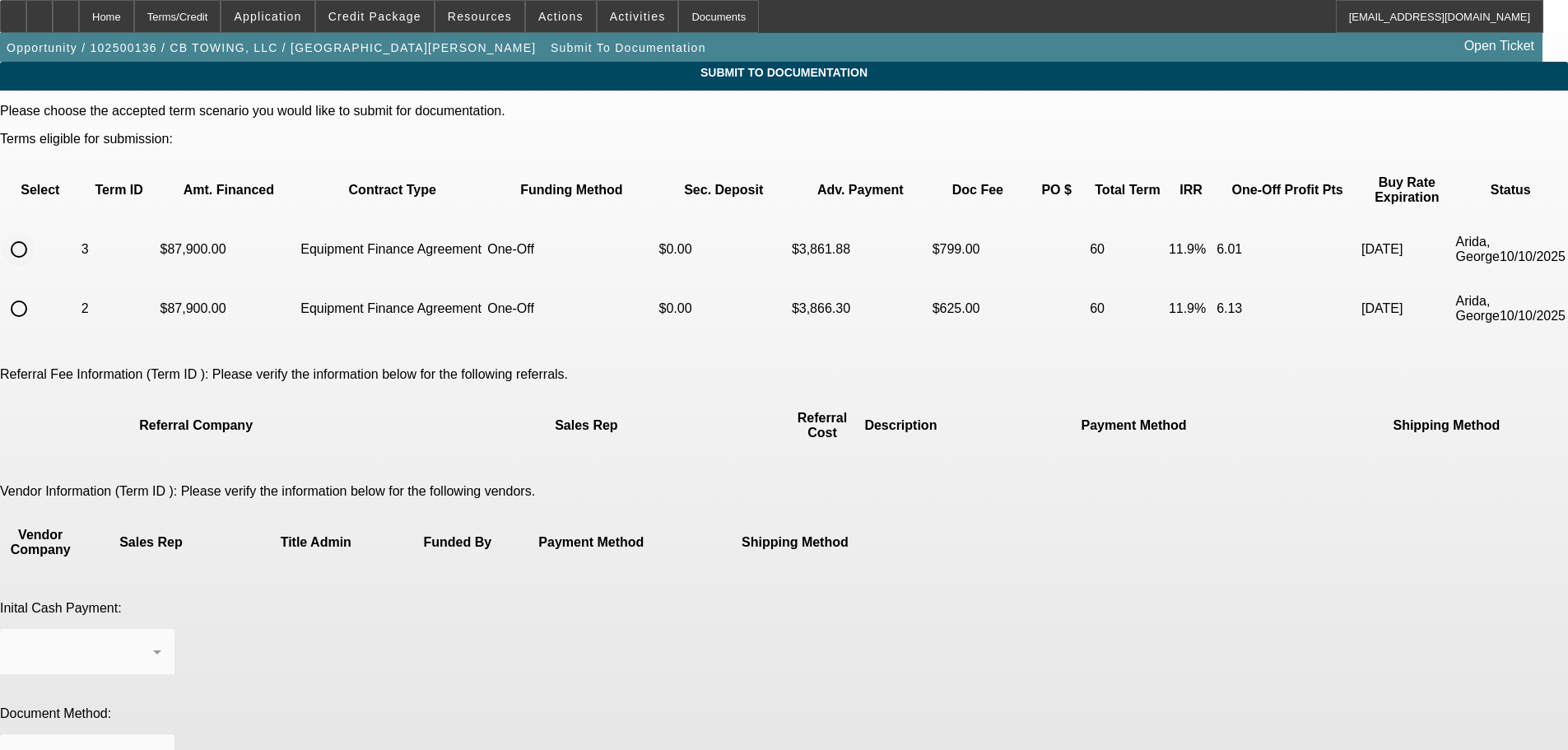
click at [36, 234] on input "radio" at bounding box center [19, 250] width 33 height 33
radio input "true"
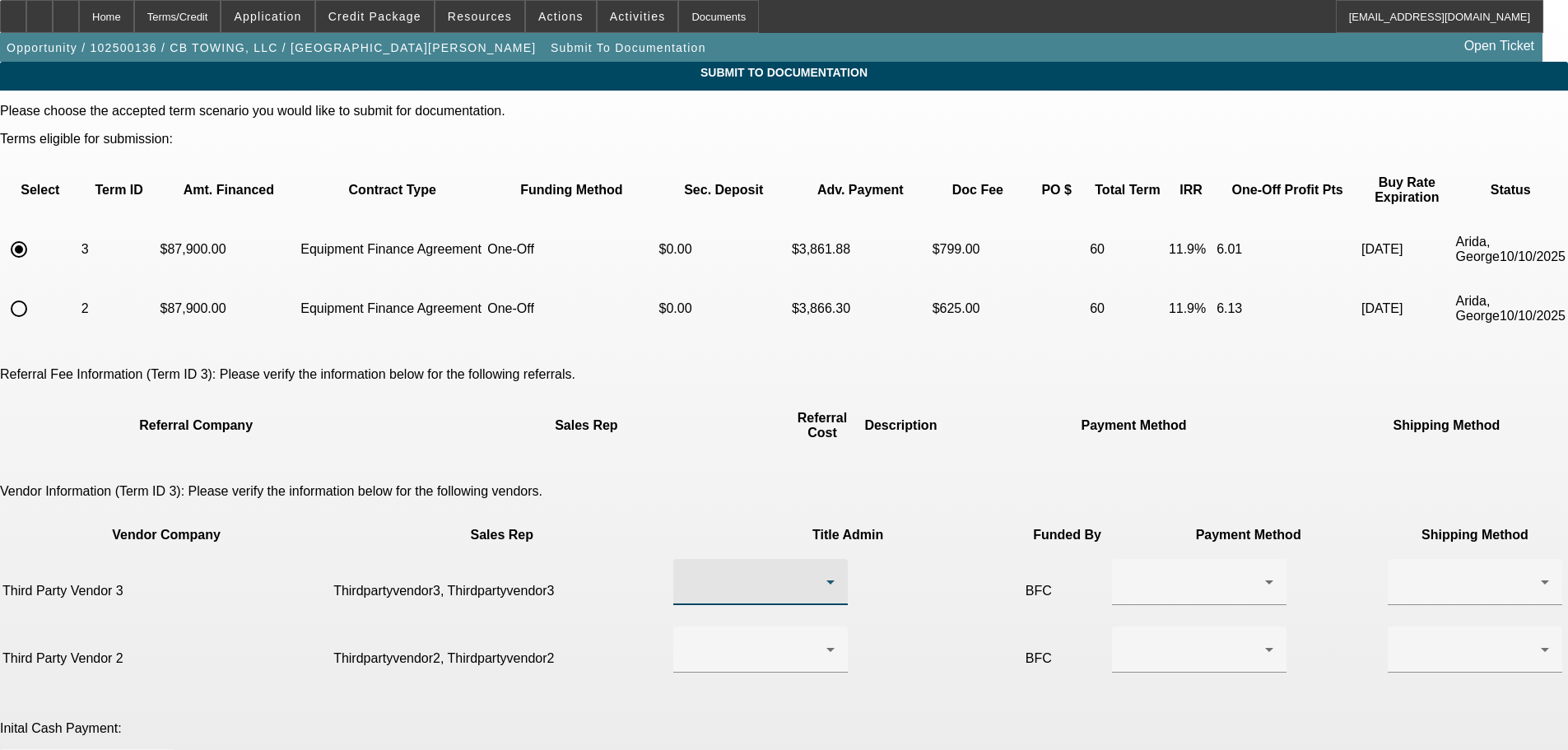
click at [747, 572] on div at bounding box center [757, 582] width 140 height 20
click at [745, 554] on span "Thirdpartyvendor3, Thirdpartyvendor3" at bounding box center [711, 551] width 167 height 39
click at [745, 626] on div at bounding box center [761, 648] width 148 height 46
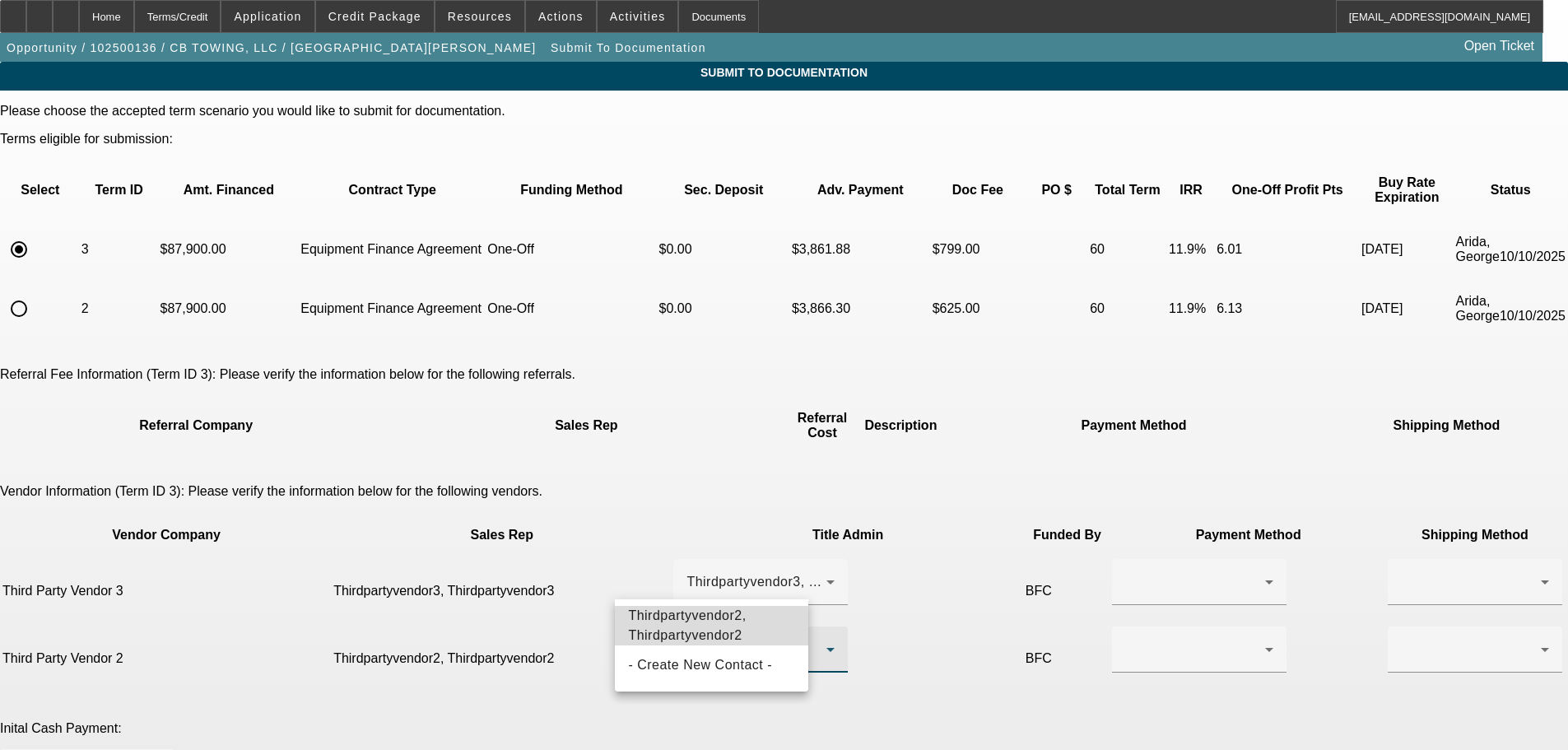
click at [741, 627] on span "Thirdpartyvendor2, Thirdpartyvendor2" at bounding box center [711, 625] width 167 height 39
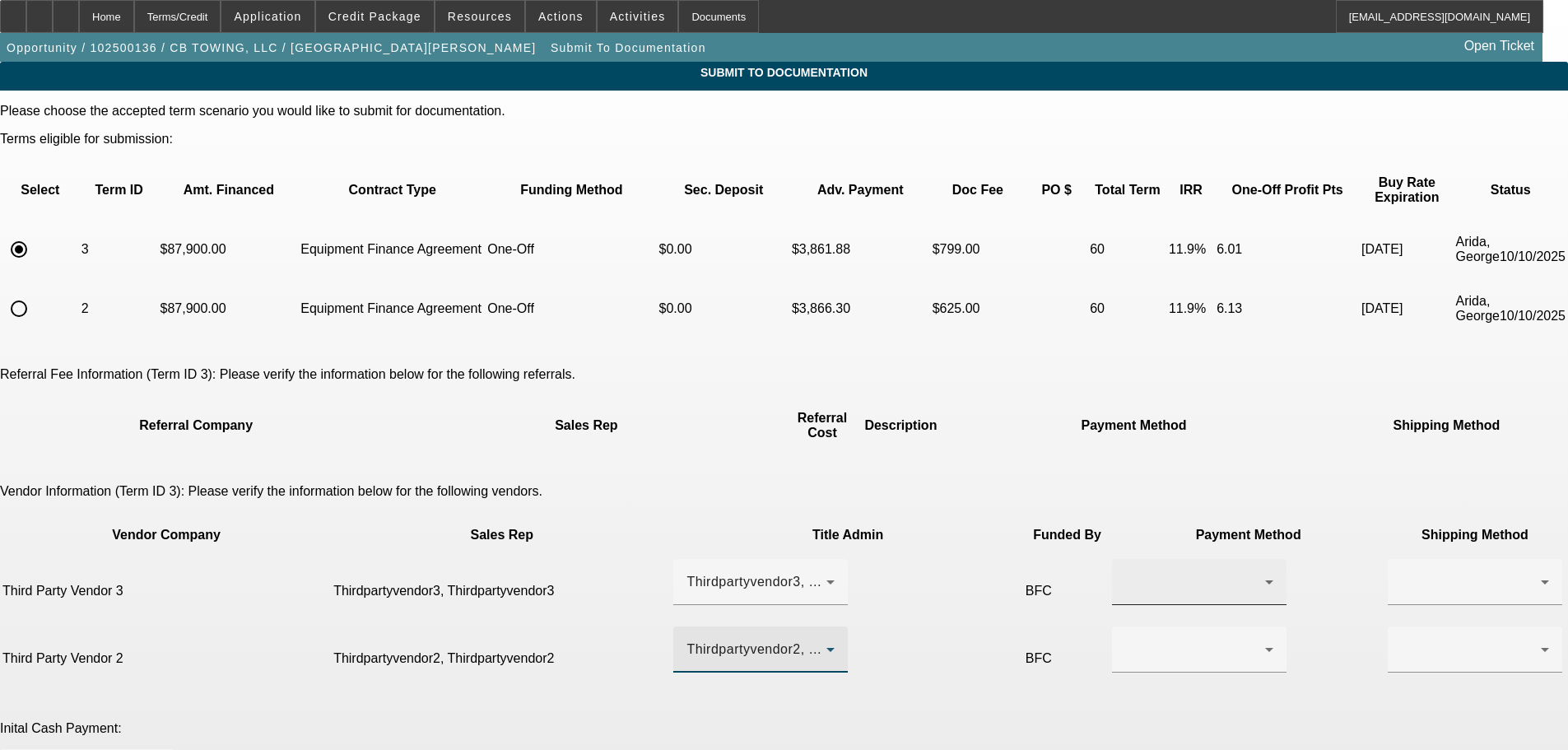
click at [1125, 572] on div at bounding box center [1195, 582] width 140 height 20
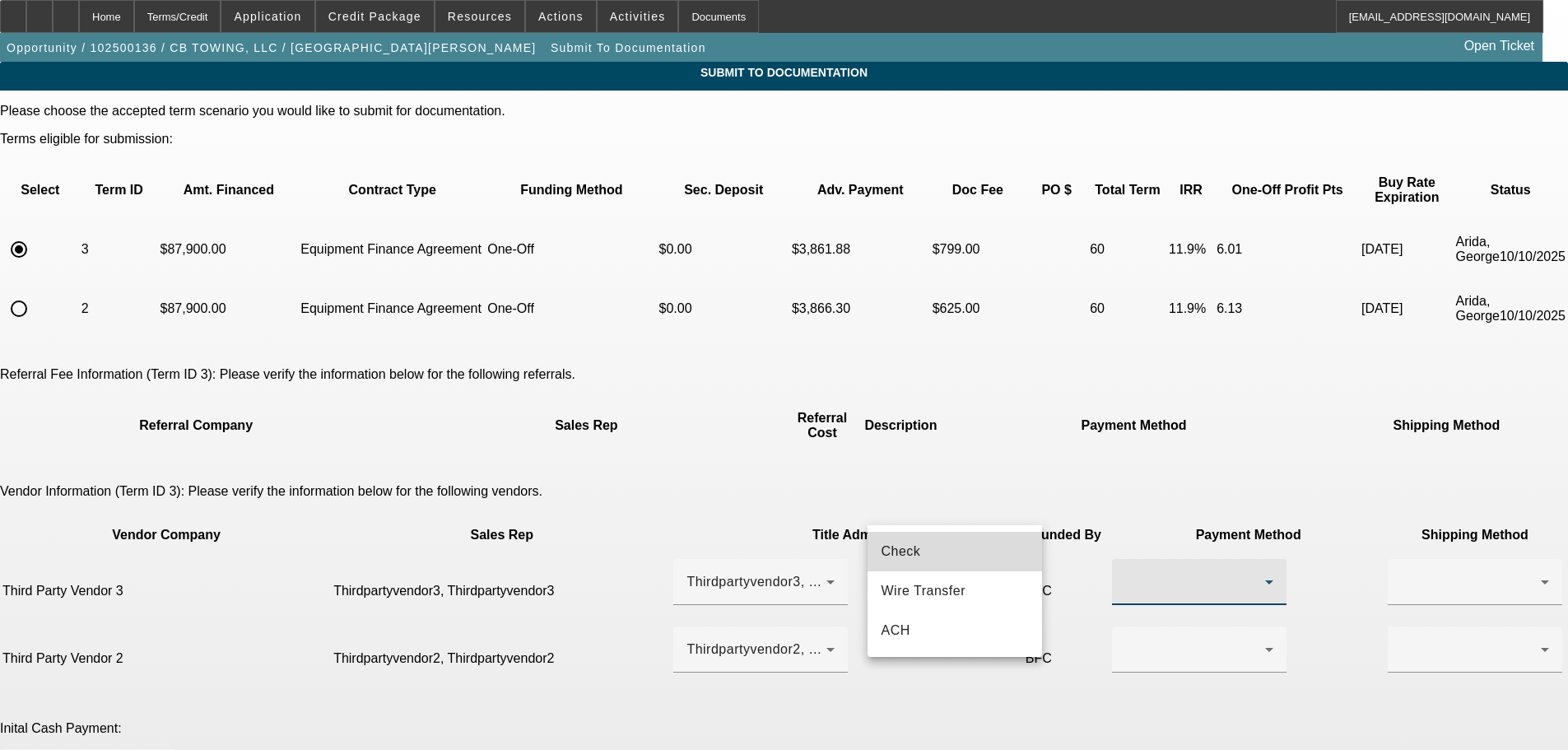
click at [933, 554] on mat-option "Check" at bounding box center [955, 551] width 175 height 39
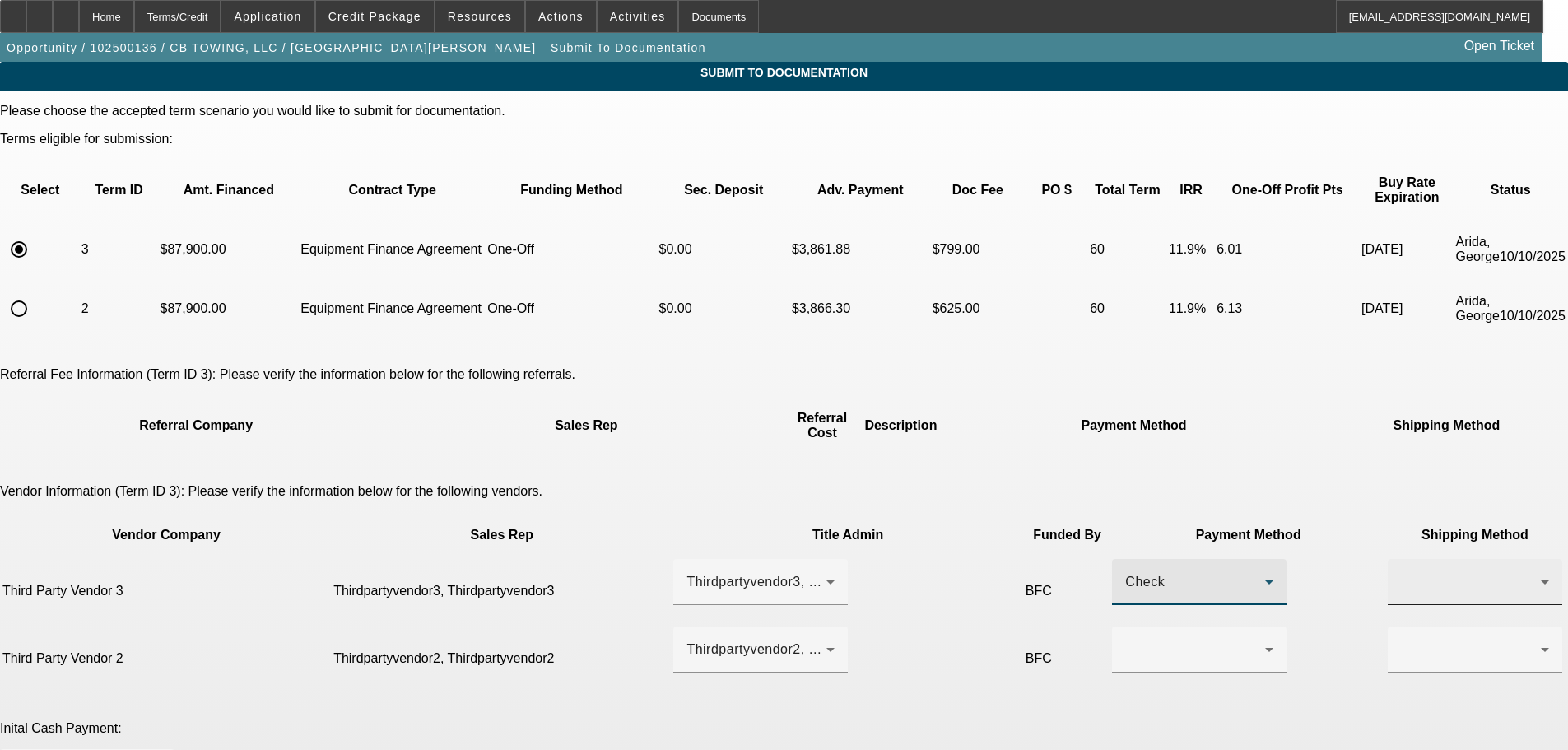
click at [1401, 559] on div at bounding box center [1475, 581] width 148 height 46
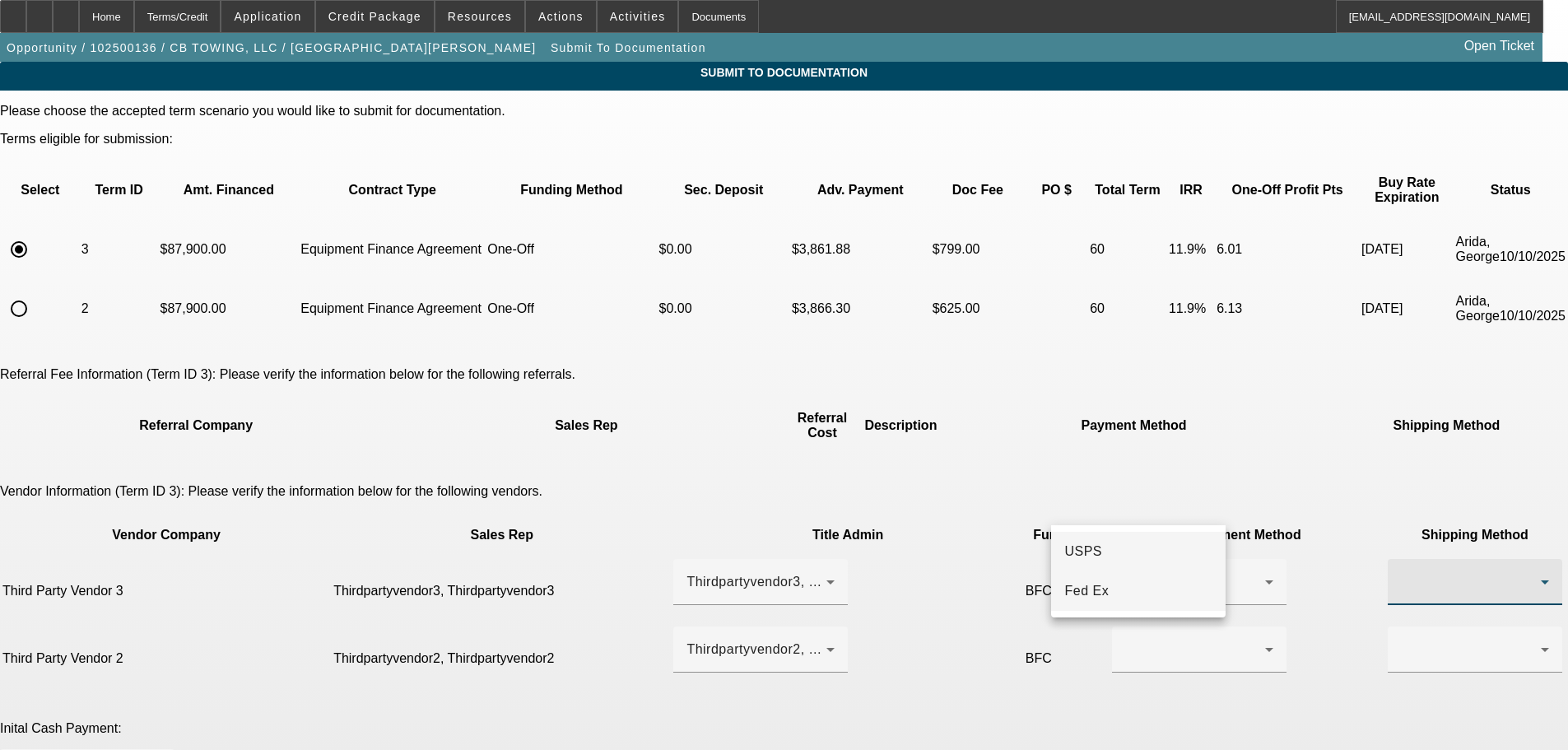
click at [1105, 595] on span "Fed Ex" at bounding box center [1085, 591] width 44 height 20
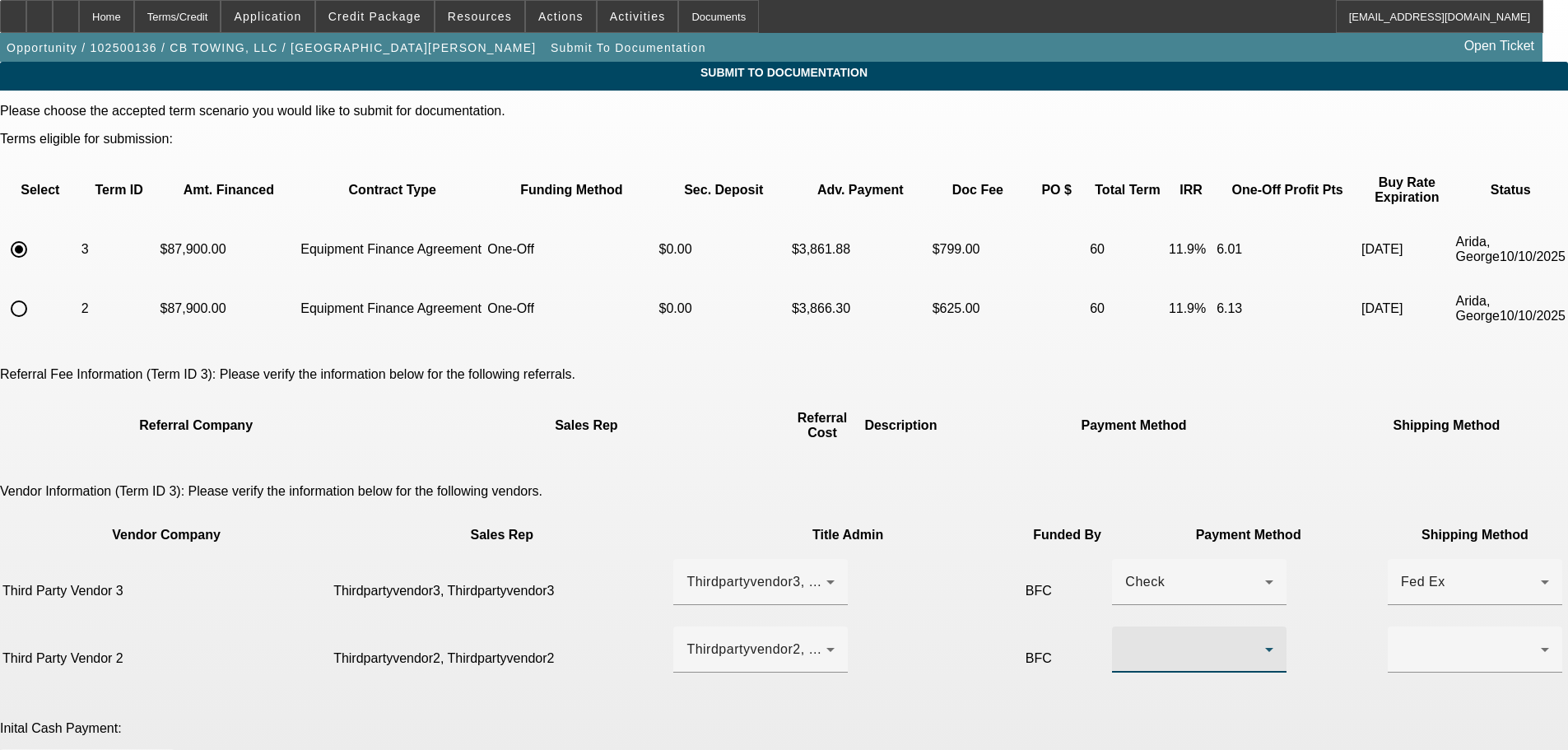
click at [1125, 639] on div at bounding box center [1195, 649] width 140 height 20
click at [988, 619] on mat-option "Check" at bounding box center [955, 625] width 175 height 39
click at [1401, 626] on div at bounding box center [1475, 648] width 148 height 46
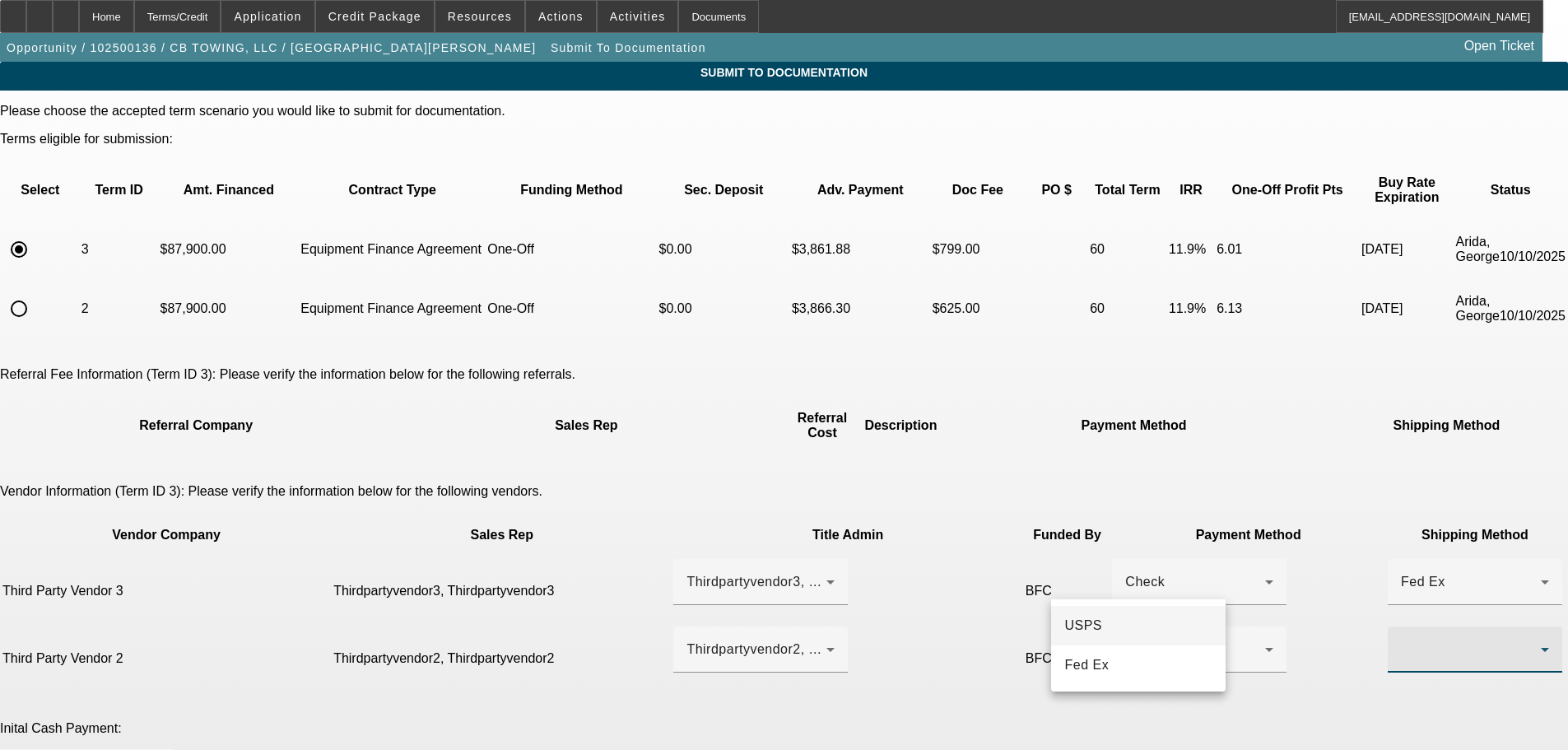
click at [1092, 622] on span "USPS" at bounding box center [1082, 626] width 37 height 20
click at [1401, 639] on div "USPS" at bounding box center [1471, 649] width 140 height 20
click at [1108, 659] on span "Fed Ex" at bounding box center [1085, 665] width 44 height 20
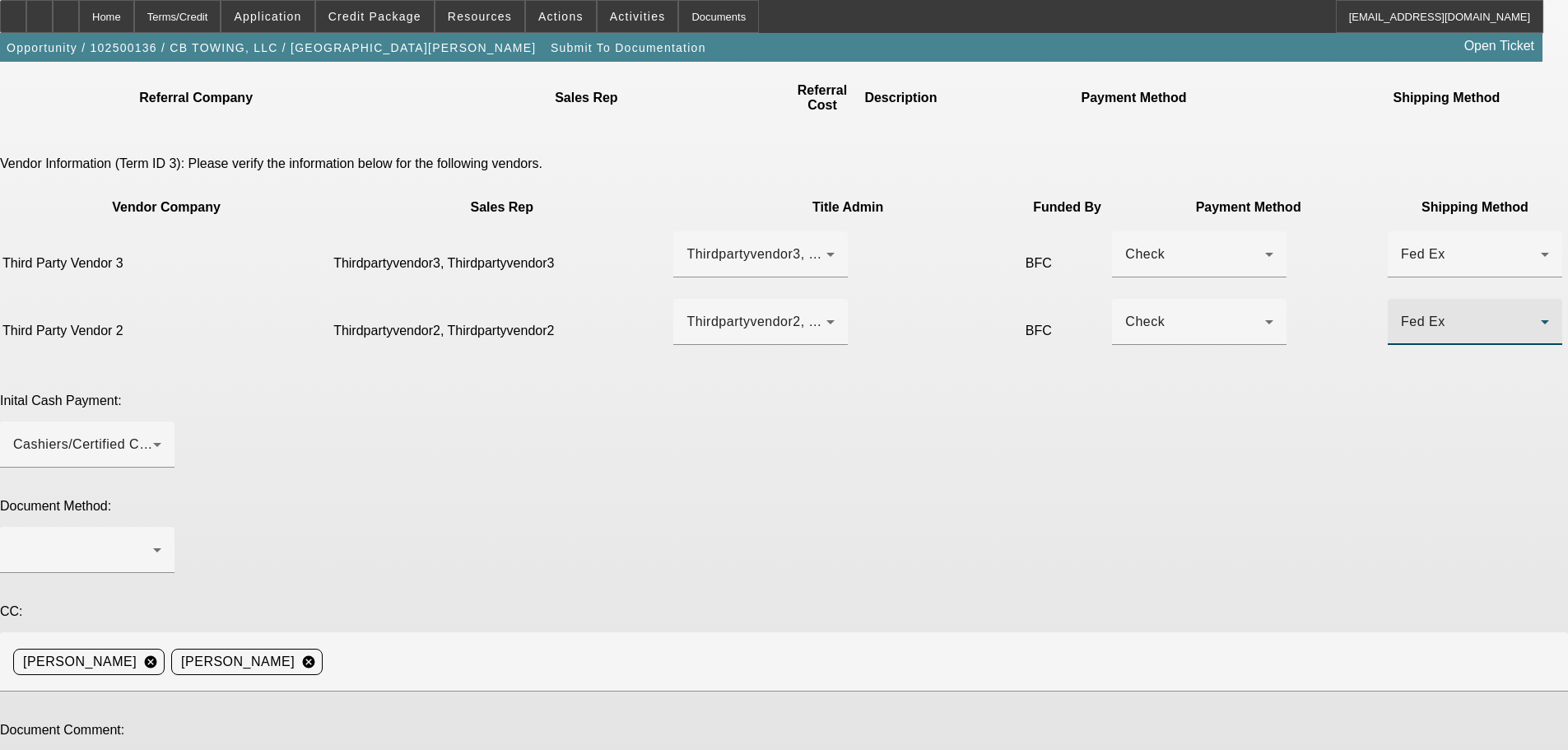
scroll to position [330, 0]
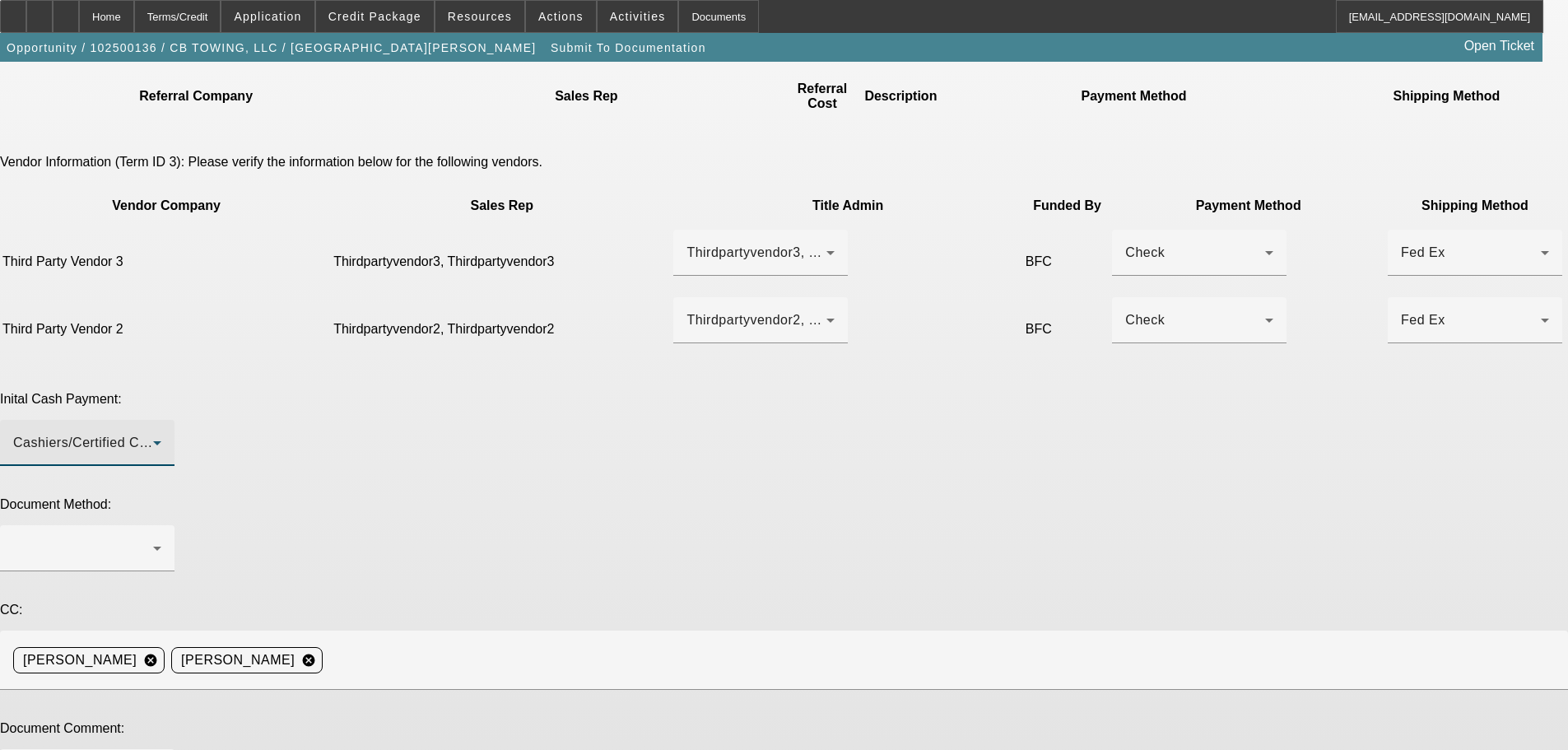
click at [169, 435] on span "Cashiers/Certified Check" at bounding box center [91, 442] width 156 height 14
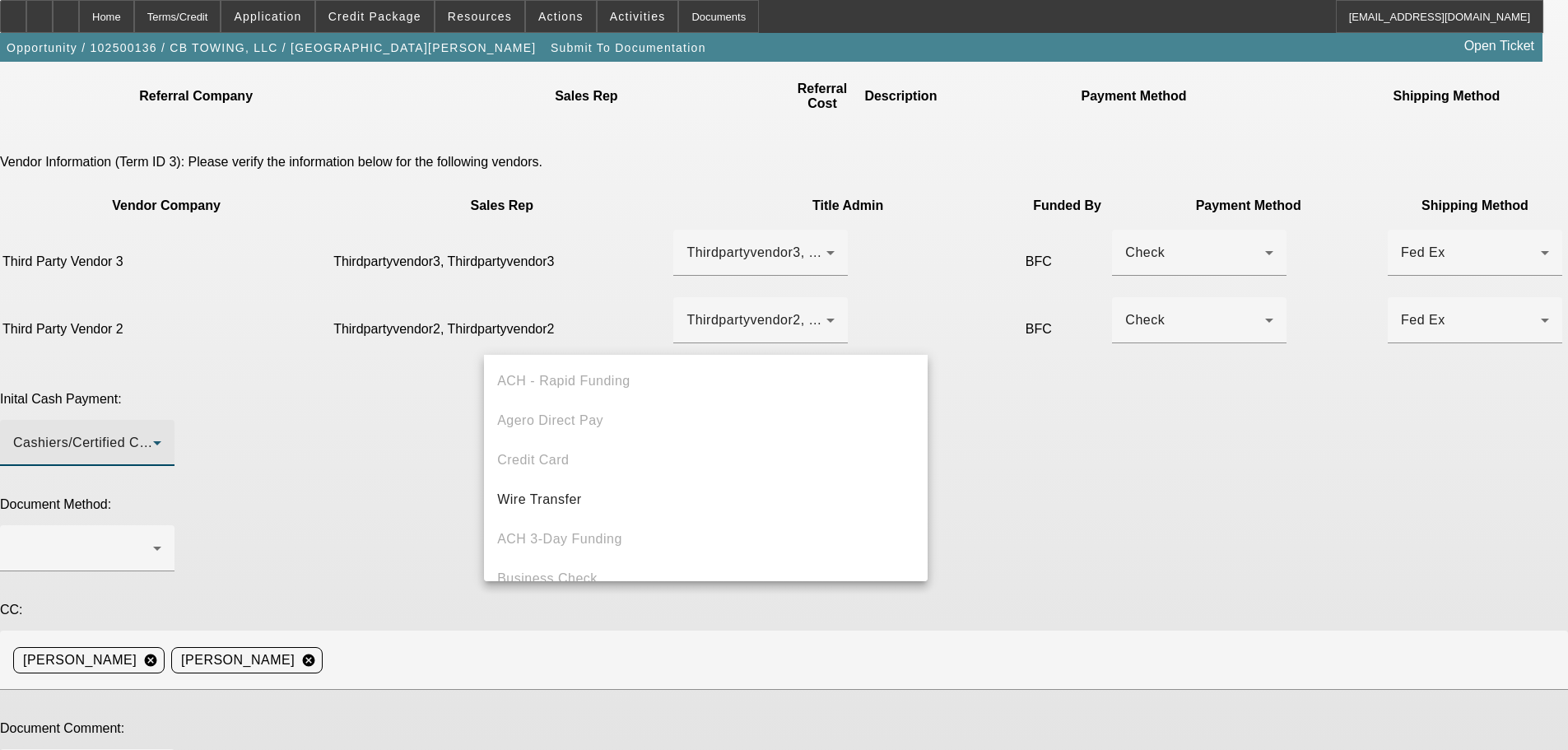
scroll to position [57, 0]
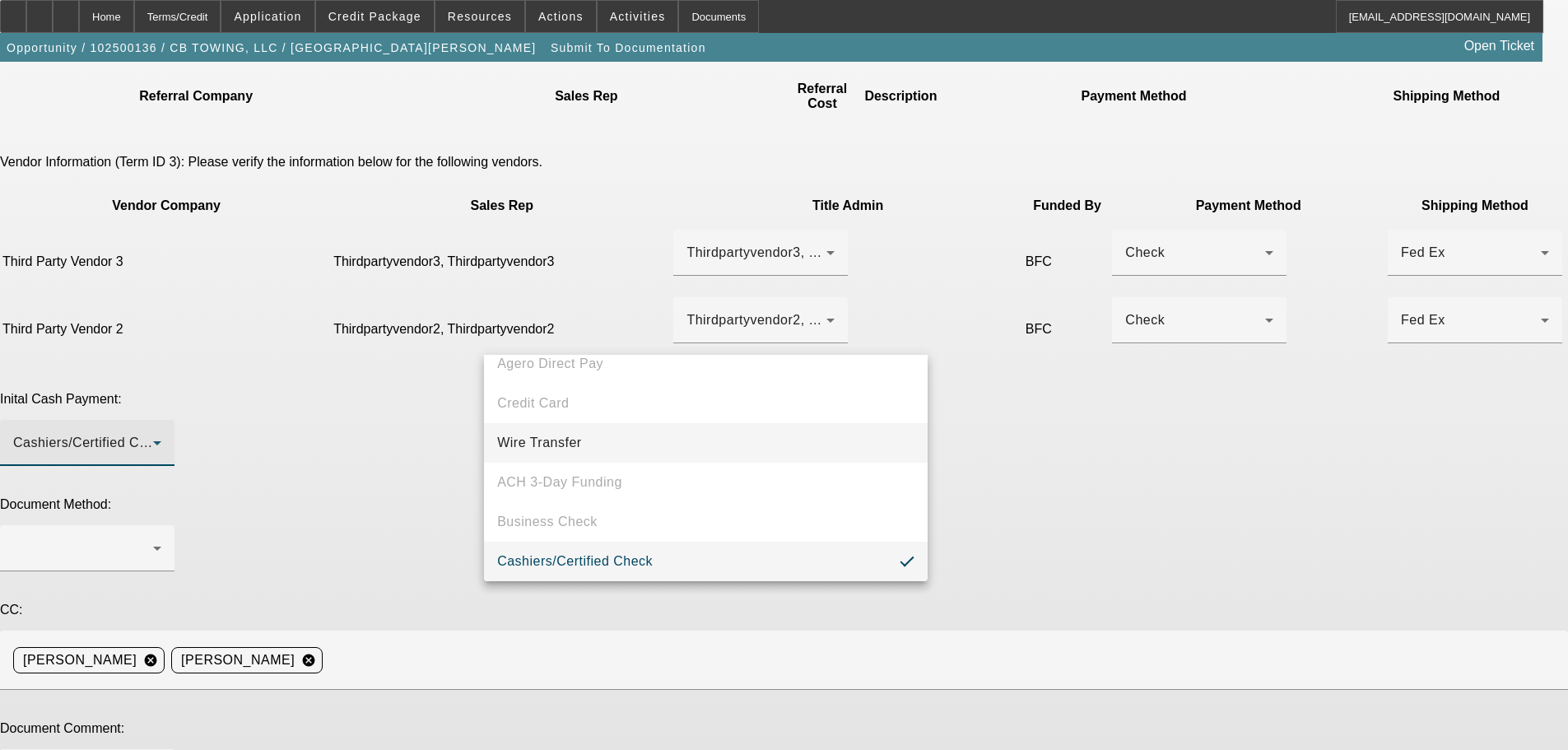
click at [559, 448] on span "Wire Transfer" at bounding box center [539, 443] width 85 height 20
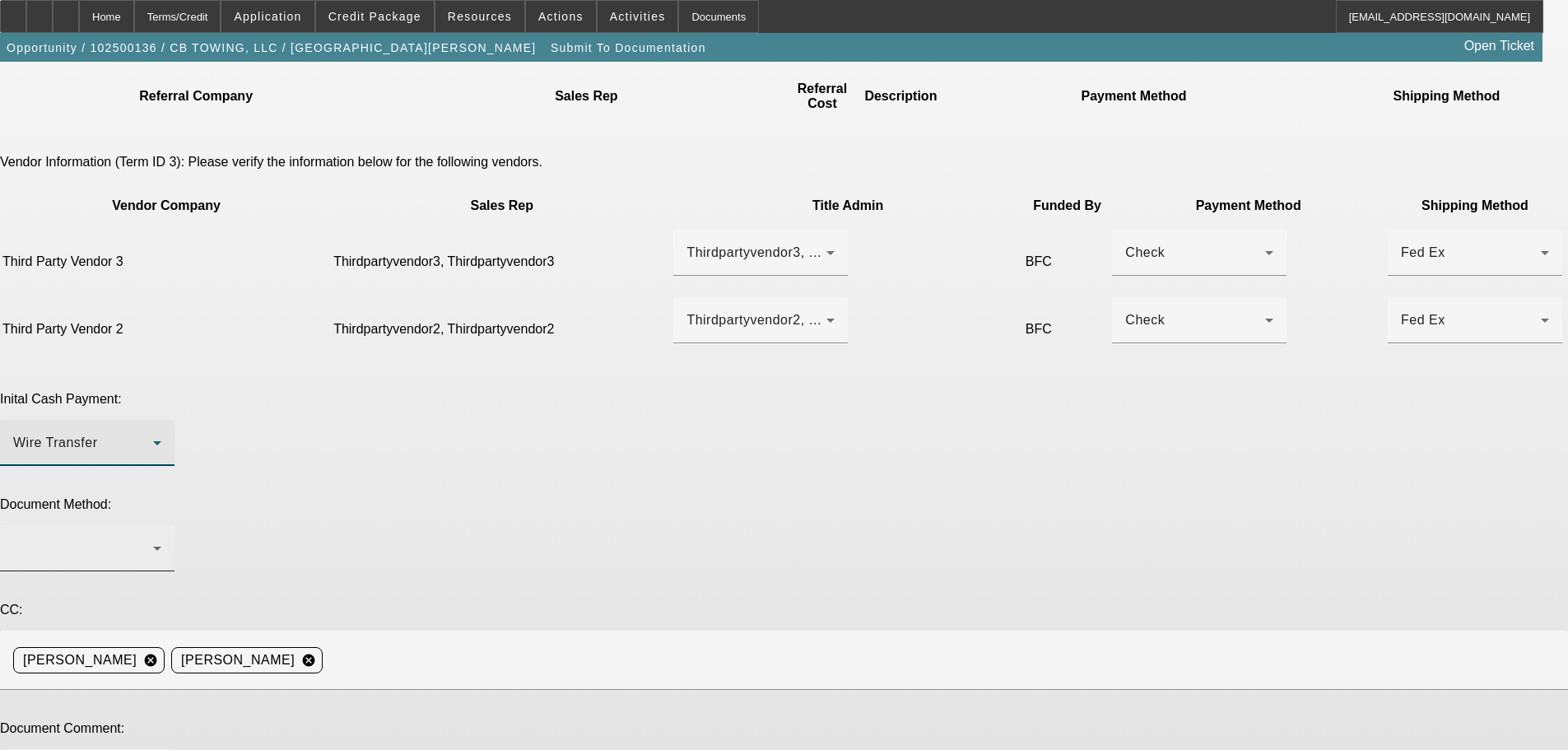
click at [153, 539] on div at bounding box center [83, 549] width 140 height 20
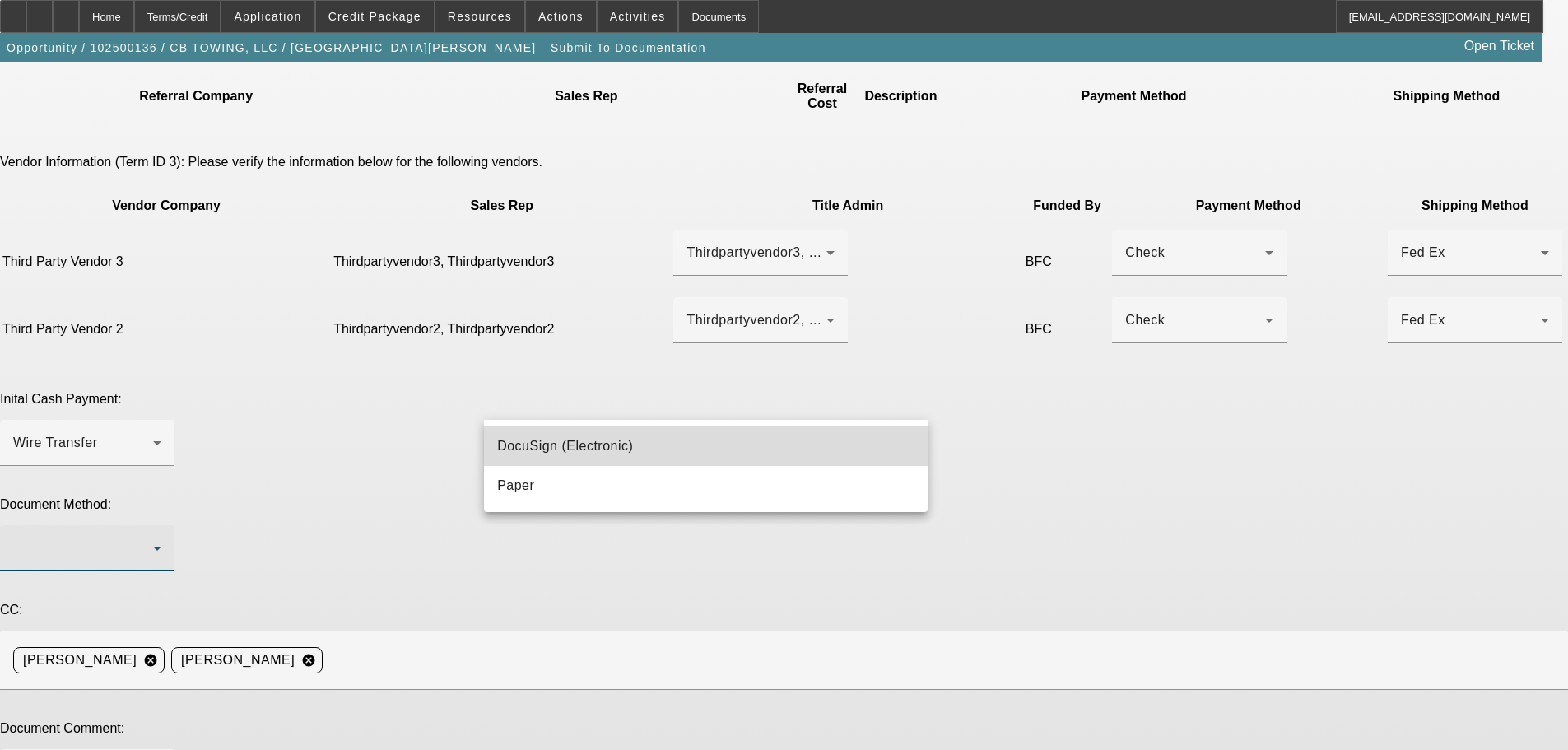
click at [543, 445] on span "DocuSign (Electronic)" at bounding box center [564, 446] width 136 height 20
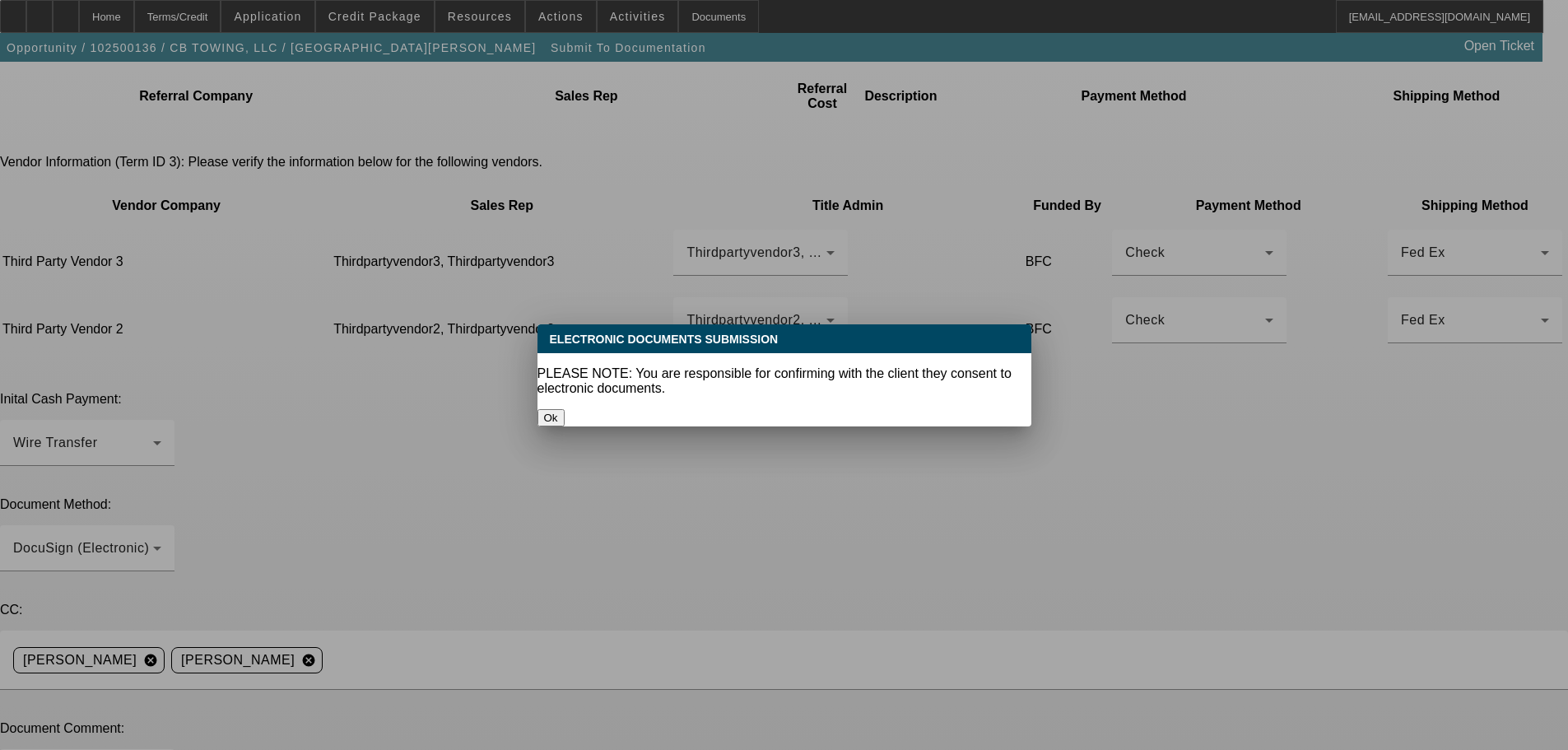
click at [564, 409] on button "Ok" at bounding box center [551, 417] width 27 height 17
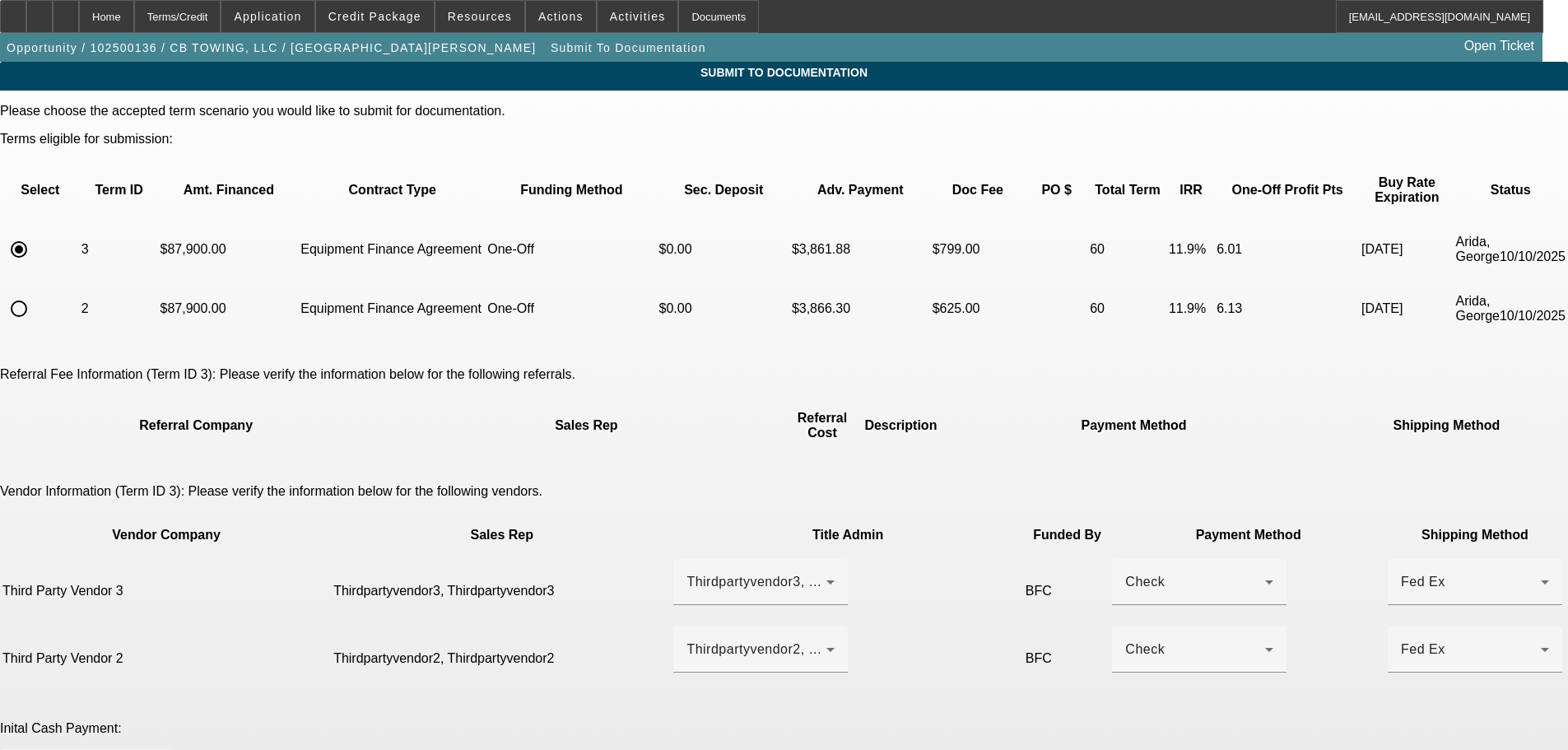
scroll to position [330, 0]
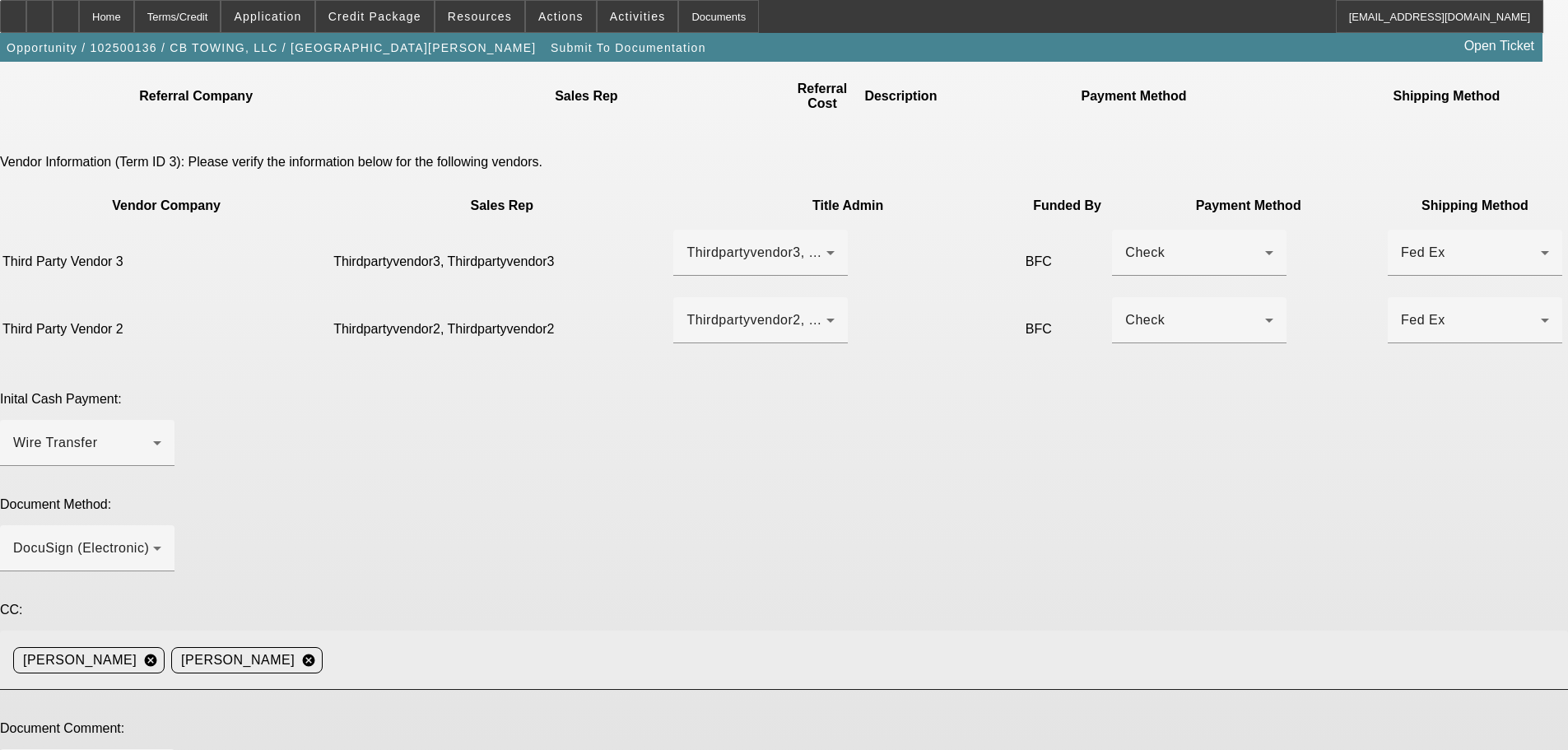
type textarea "a"
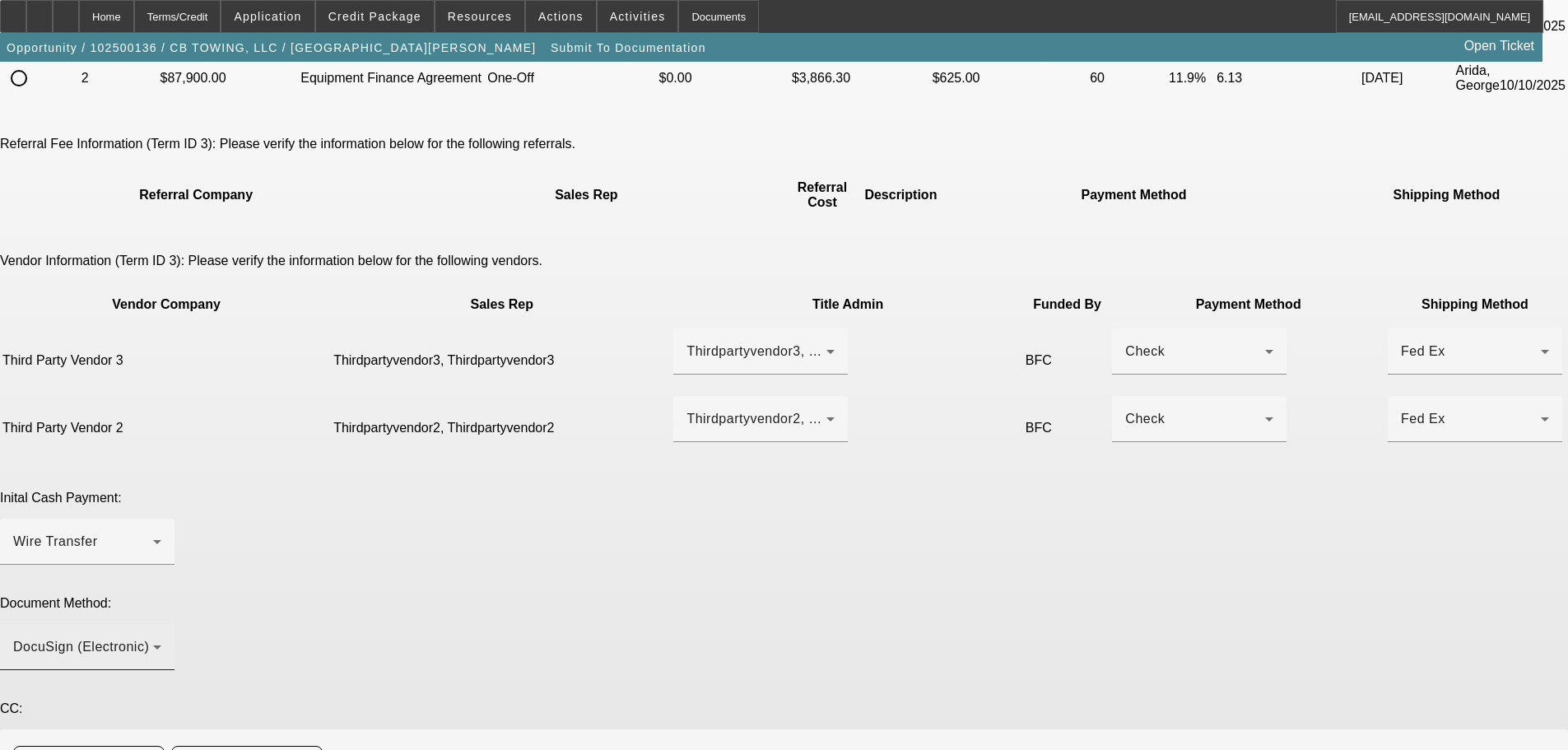
scroll to position [0, 0]
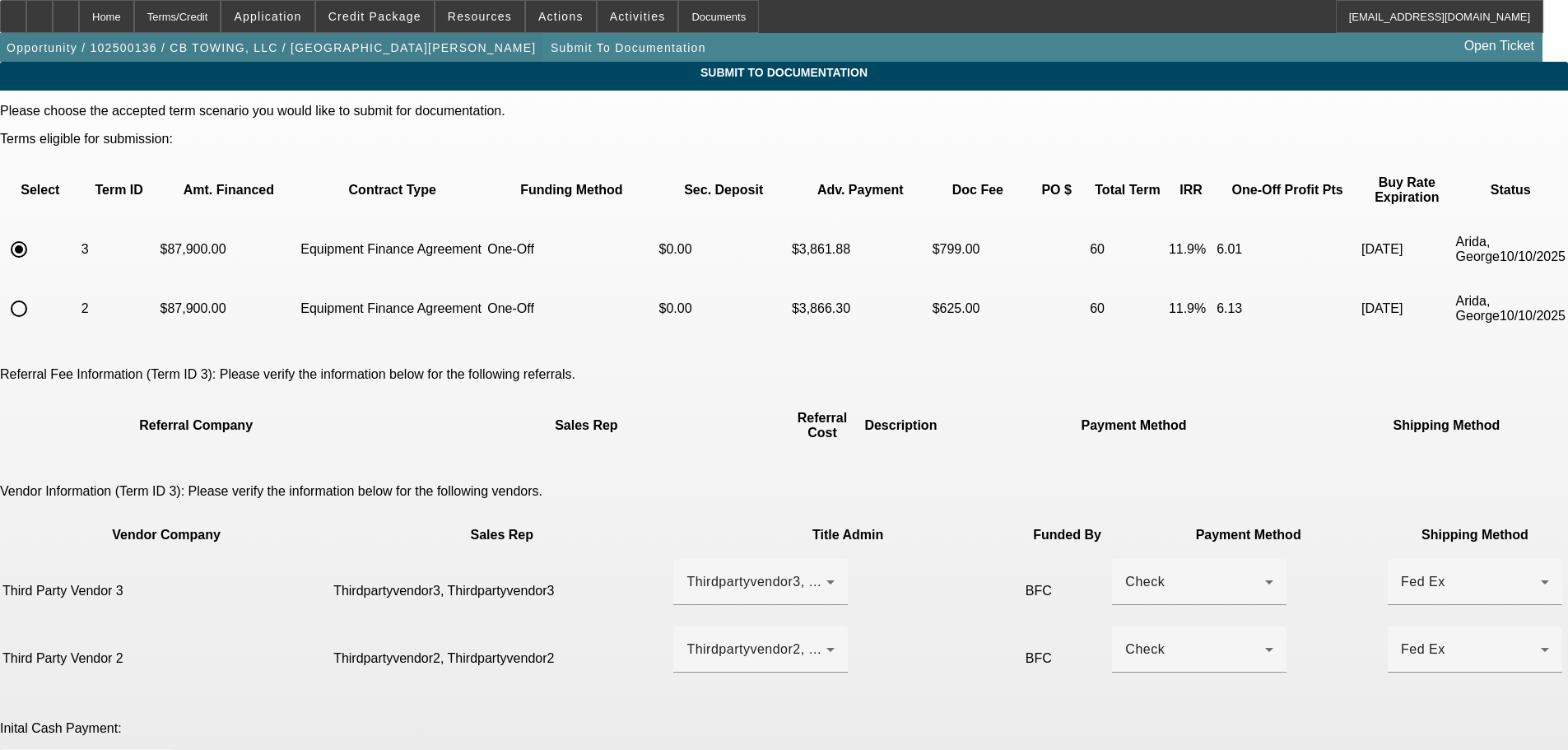
type textarea "-"
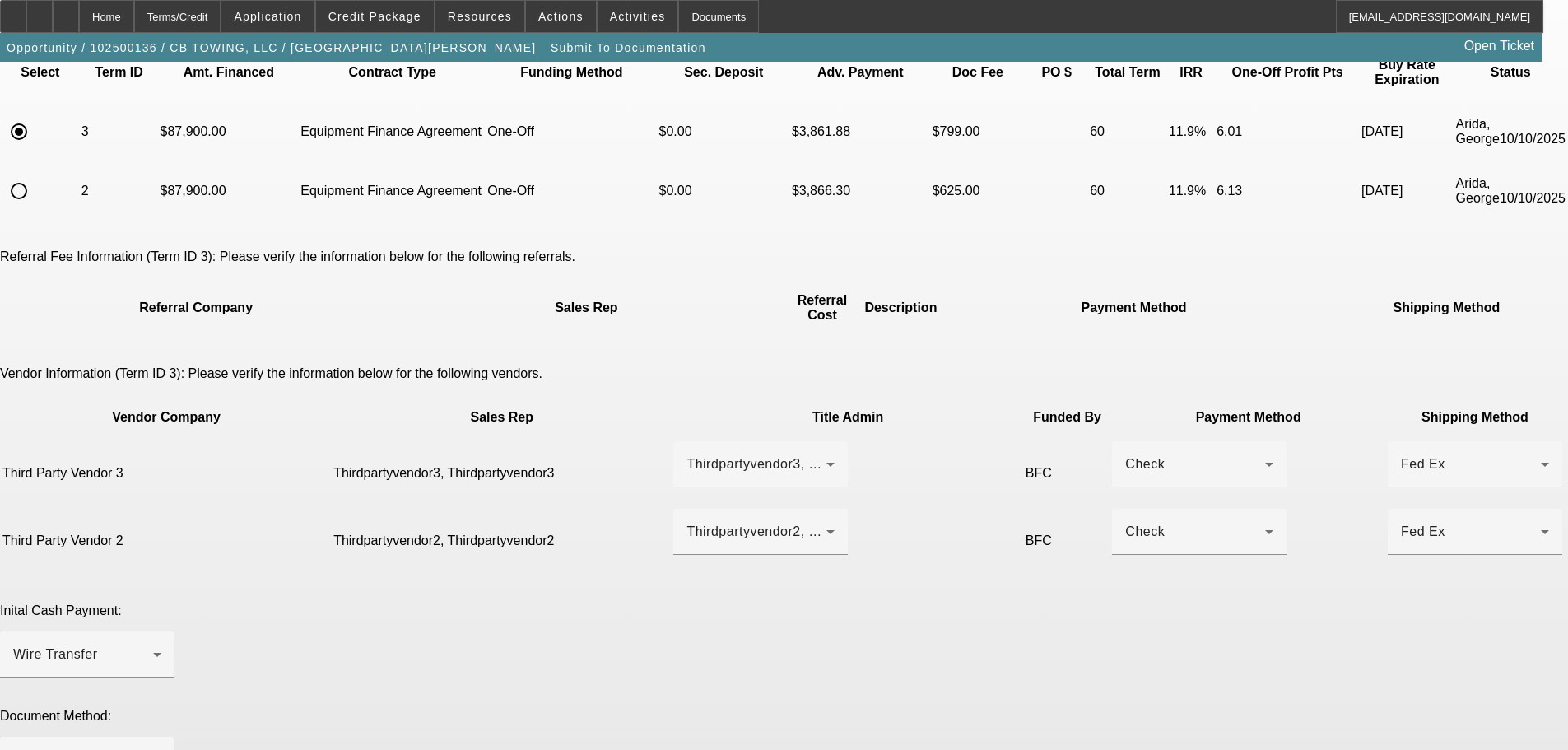
scroll to position [330, 0]
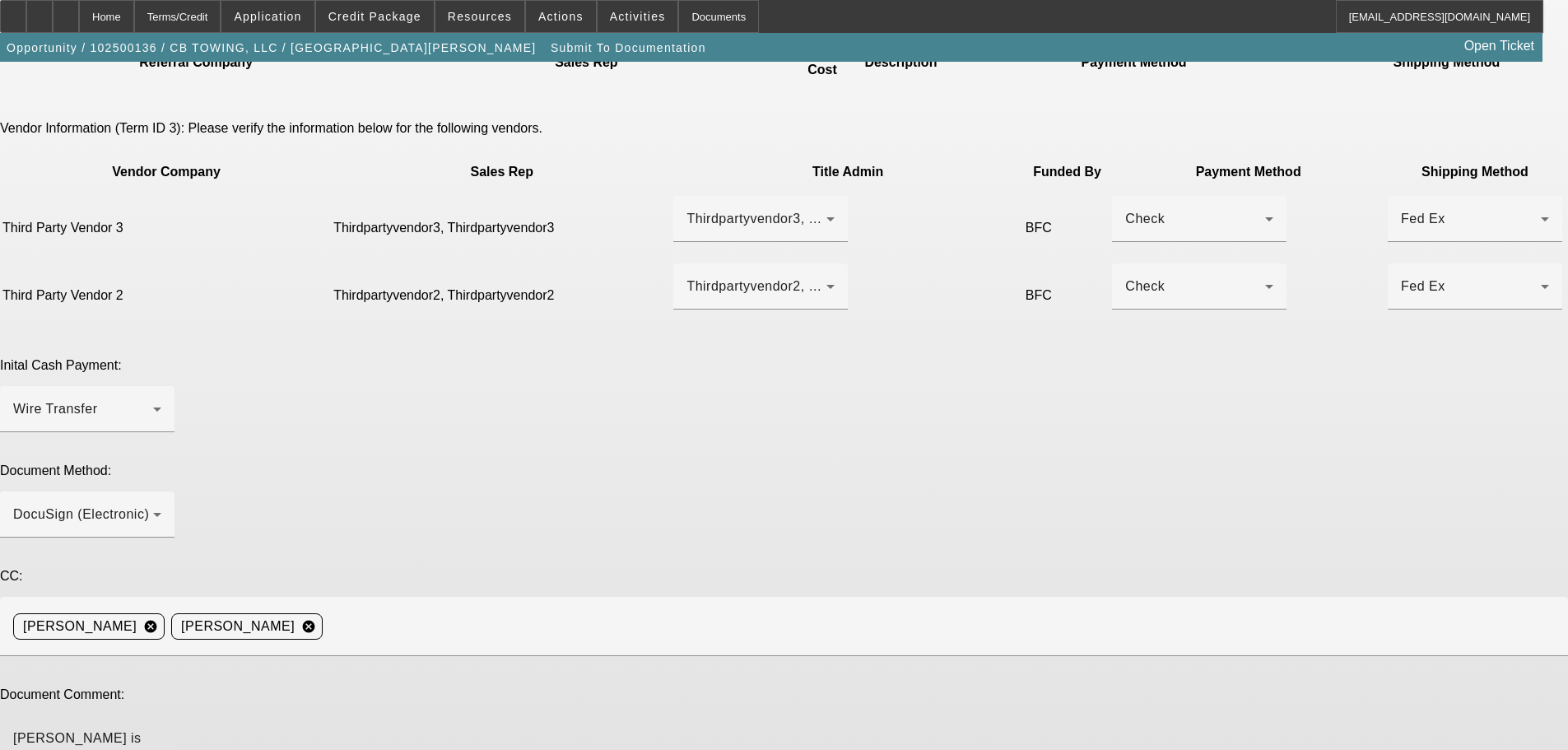
type textarea "Josh is best reached at 970 349 0292"
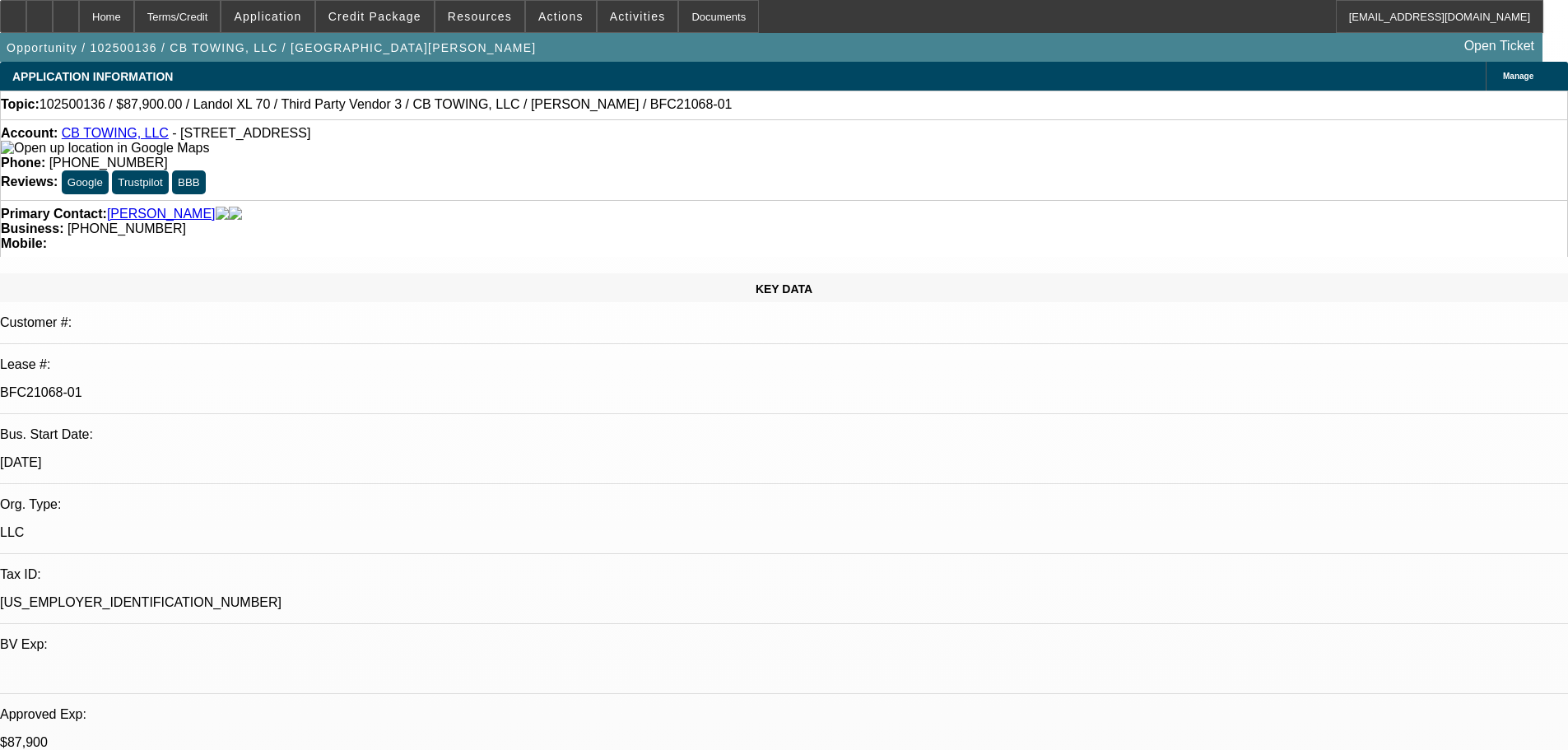
select select "0"
select select "6"
select select "0"
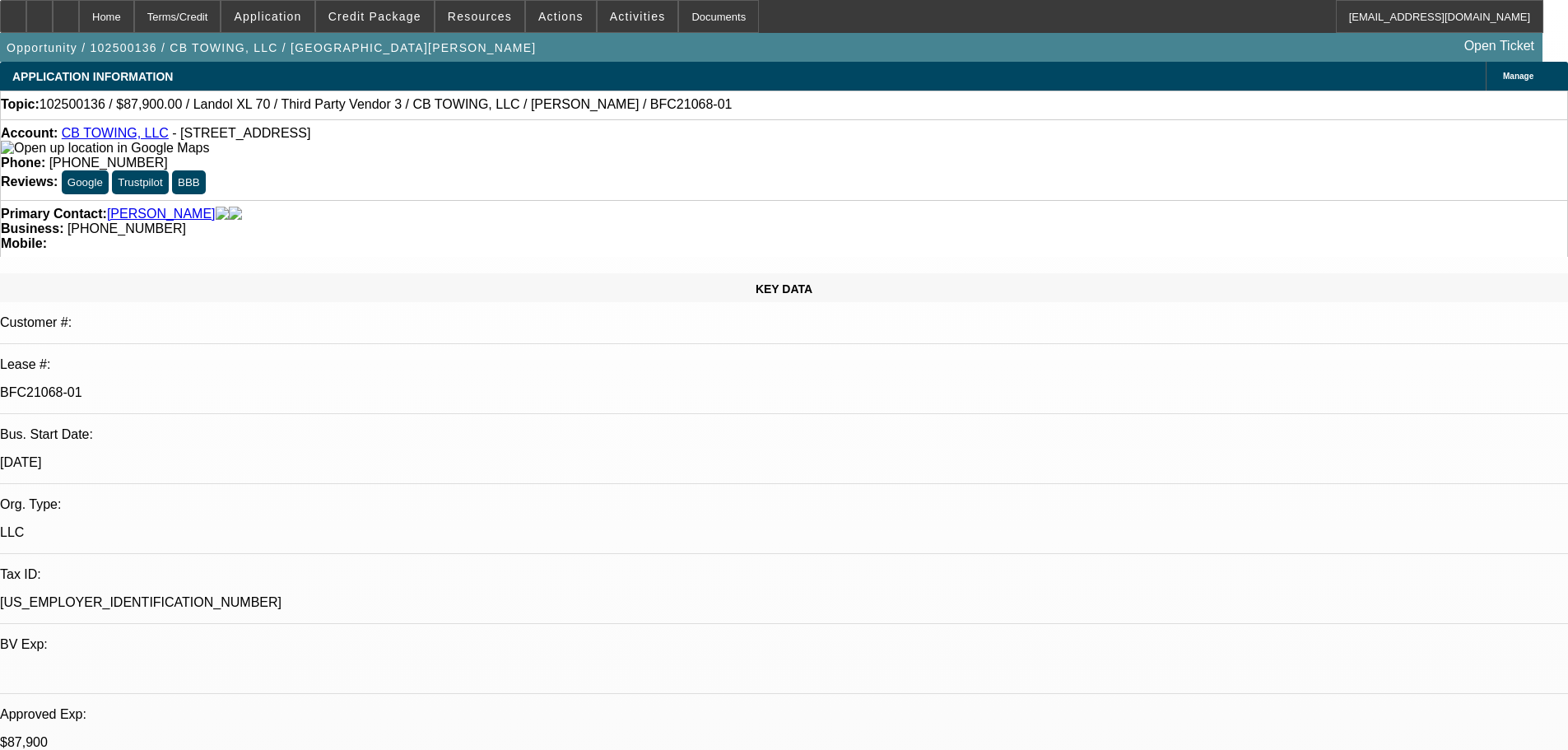
select select "0"
select select "6"
select select "0"
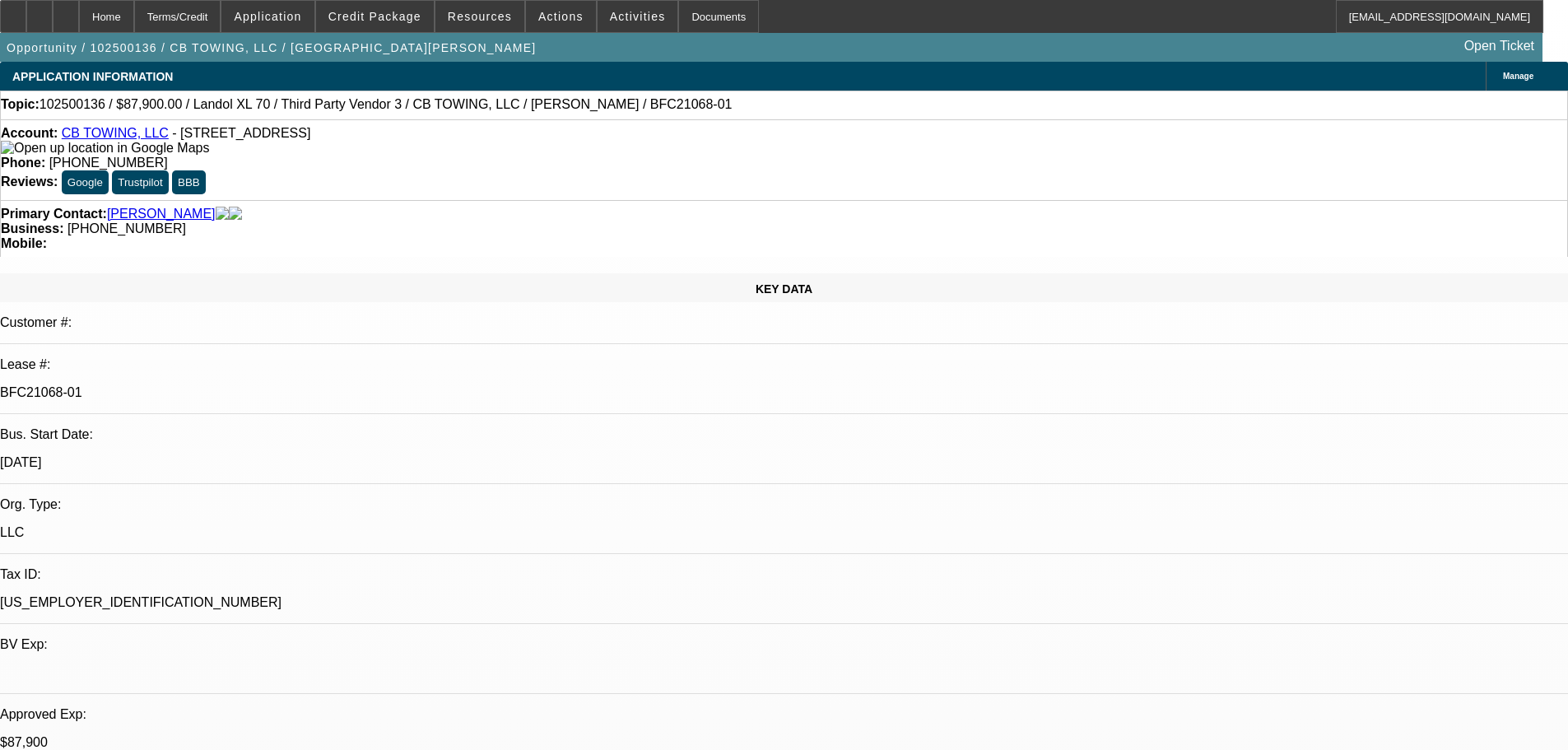
select select "0"
select select "6"
